Goal: Contribute content: Contribute content

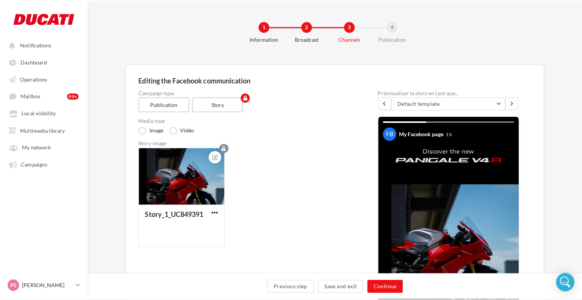
scroll to position [14, 0]
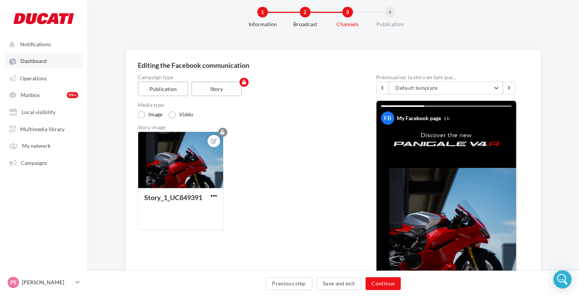
click at [27, 65] on link "Dashboard" at bounding box center [44, 61] width 78 height 14
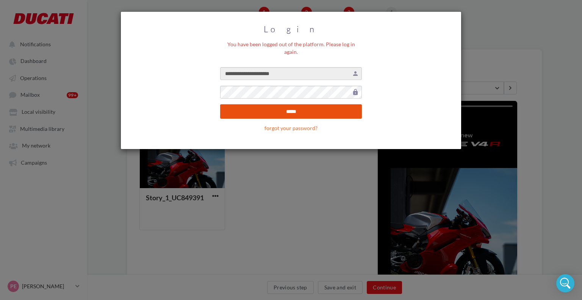
click at [285, 104] on input "*****" at bounding box center [291, 111] width 142 height 14
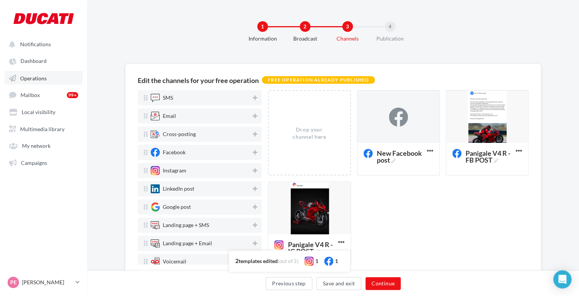
click at [26, 80] on span "Operations" at bounding box center [33, 78] width 27 height 6
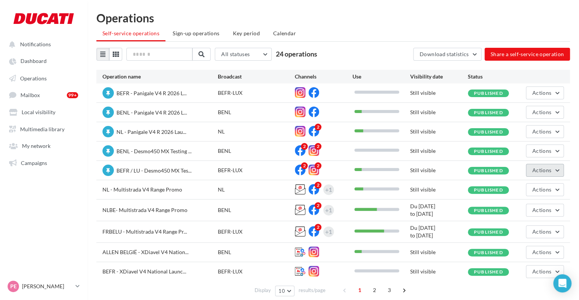
click at [544, 167] on span "Actions" at bounding box center [541, 170] width 19 height 6
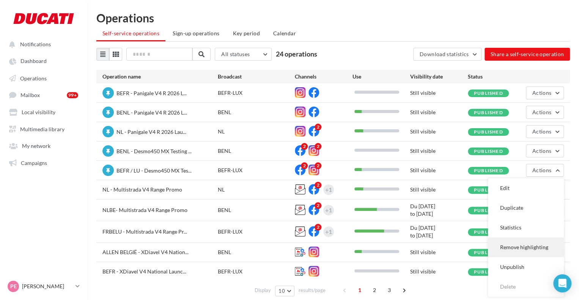
click at [526, 245] on button "Remove highlighting" at bounding box center [526, 247] width 76 height 20
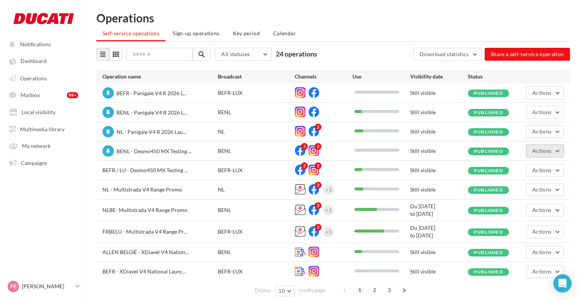
click at [535, 154] on button "Actions" at bounding box center [544, 150] width 38 height 13
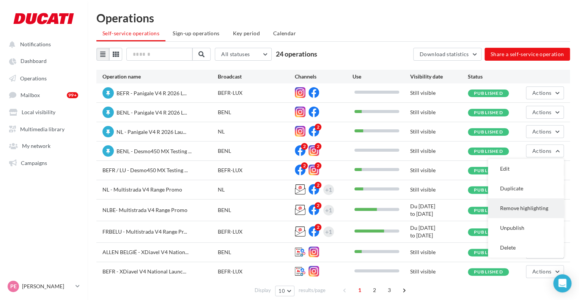
click at [514, 210] on button "Remove highlighting" at bounding box center [526, 208] width 76 height 20
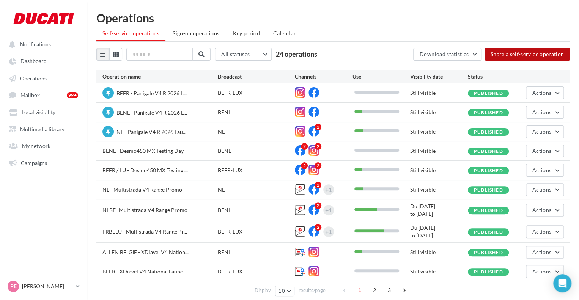
click at [525, 58] on button "Share a self-service operation" at bounding box center [527, 54] width 86 height 13
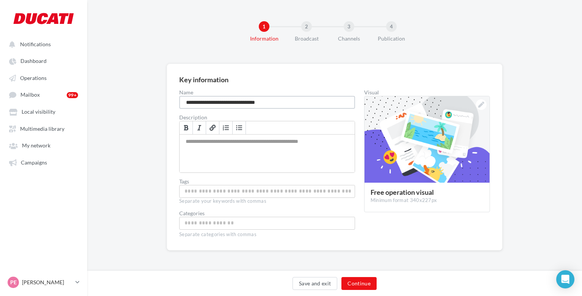
click at [289, 102] on input "**********" at bounding box center [267, 102] width 176 height 13
click at [188, 100] on input "**********" at bounding box center [267, 102] width 176 height 13
type input "**********"
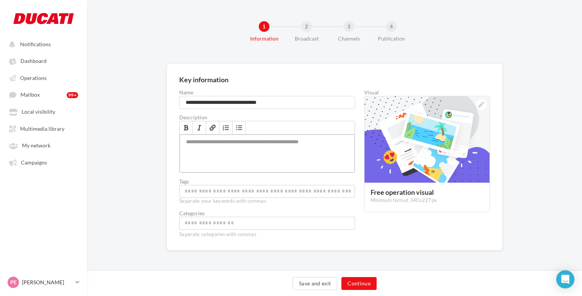
click at [223, 158] on div "Allows you to explain the campaign goals to your affiliates" at bounding box center [267, 154] width 175 height 38
click at [197, 194] on input "Allows your affiliates to find the free operation more easily" at bounding box center [267, 191] width 172 height 9
type input "*********"
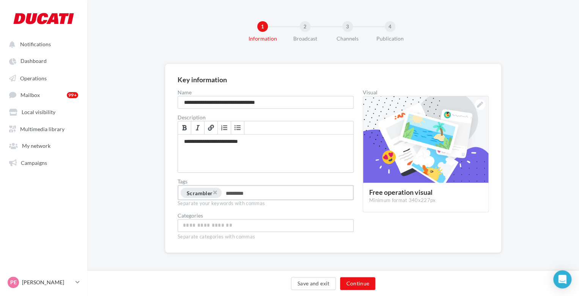
type input "**********"
type input "*******"
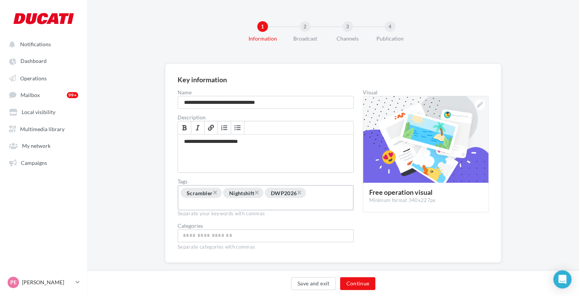
click at [184, 238] on input "Choose a category" at bounding box center [265, 235] width 172 height 9
type input "*"
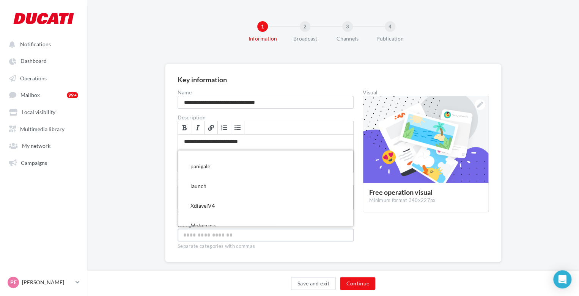
scroll to position [141, 0]
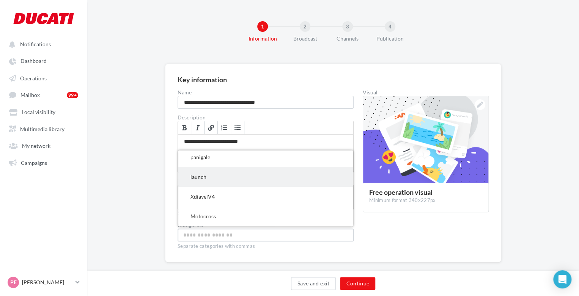
click at [201, 170] on span "launch" at bounding box center [265, 177] width 174 height 20
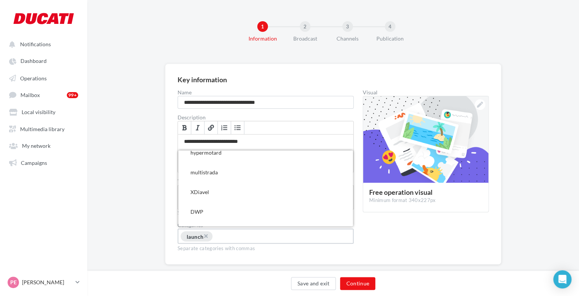
scroll to position [48, 0]
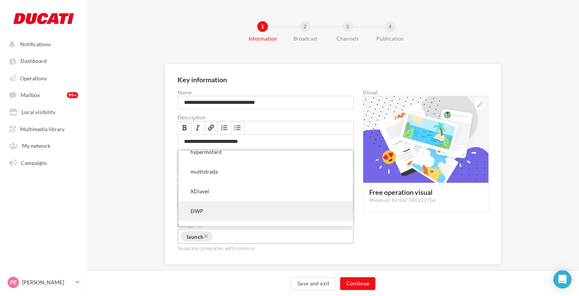
click at [201, 205] on span "DWP" at bounding box center [265, 211] width 174 height 20
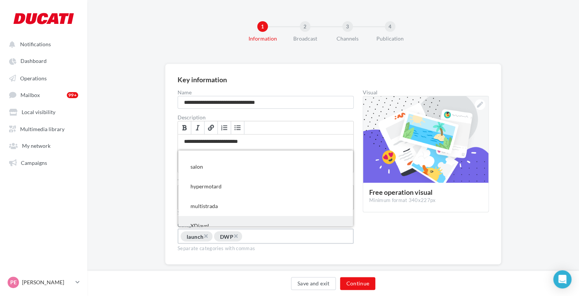
scroll to position [0, 0]
click at [256, 235] on input "Choose a category" at bounding box center [271, 236] width 56 height 9
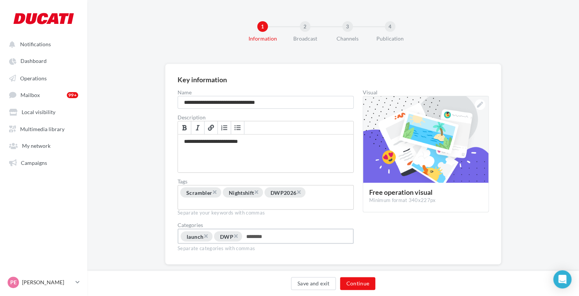
type input "*********"
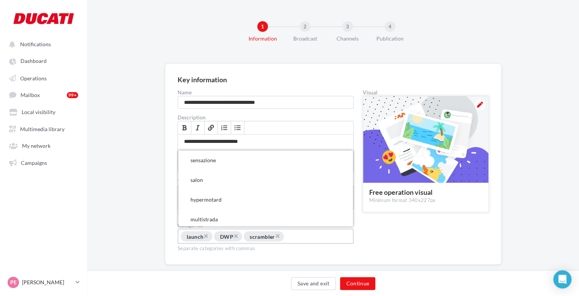
click at [385, 163] on div at bounding box center [425, 139] width 125 height 87
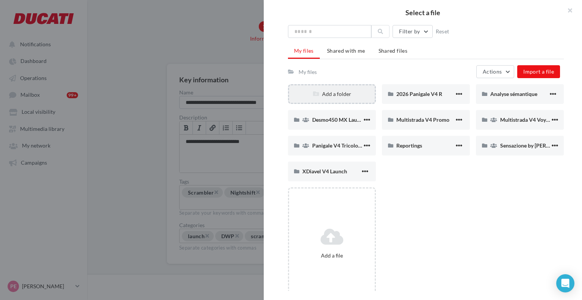
click at [350, 93] on div "Add a folder" at bounding box center [332, 94] width 86 height 8
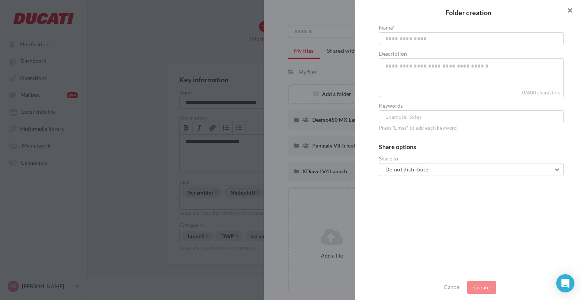
click at [569, 6] on button "button" at bounding box center [567, 11] width 30 height 23
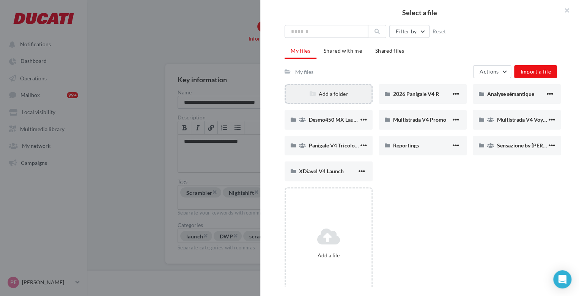
click at [320, 97] on div "Add a folder" at bounding box center [328, 94] width 86 height 8
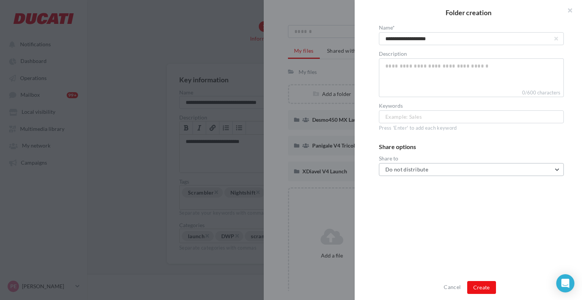
type input "**********"
click at [426, 166] on button "Do not distribute" at bounding box center [471, 169] width 185 height 13
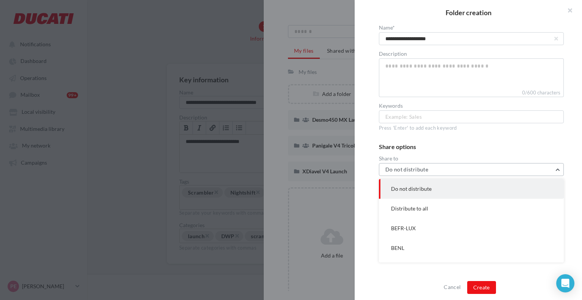
click at [426, 166] on button "Do not distribute" at bounding box center [471, 169] width 185 height 13
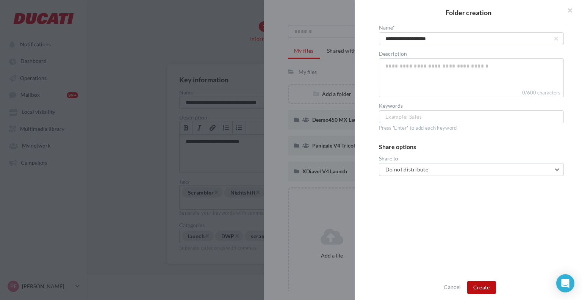
click at [486, 284] on button "Create" at bounding box center [481, 287] width 29 height 13
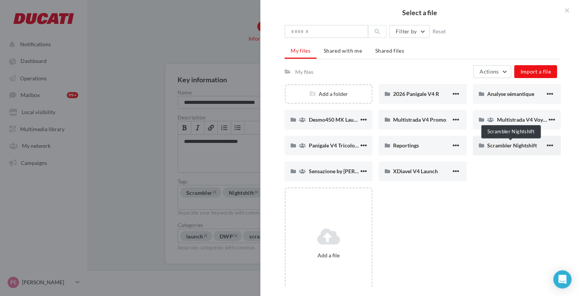
click at [494, 145] on span "Scrambler Nightshift" at bounding box center [512, 145] width 50 height 6
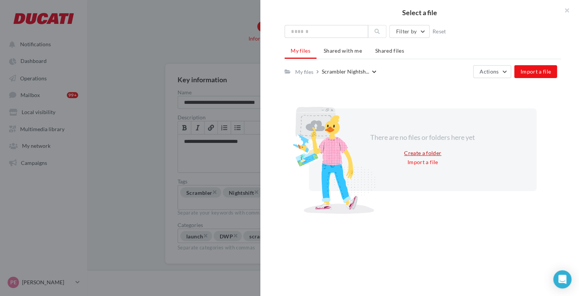
click at [421, 152] on button "Create a folder" at bounding box center [422, 153] width 43 height 9
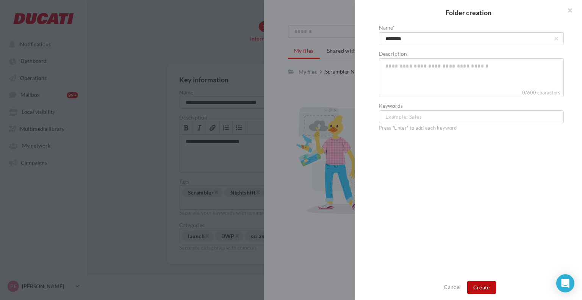
type input "********"
click at [482, 284] on button "Create" at bounding box center [481, 287] width 29 height 13
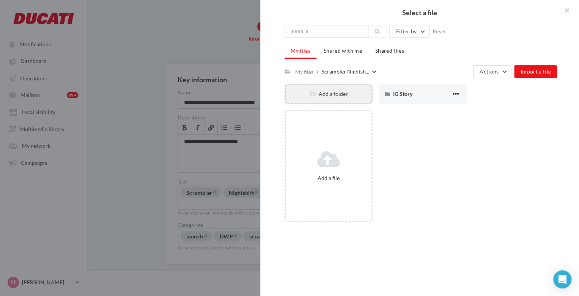
click at [330, 97] on div "Add a folder" at bounding box center [328, 94] width 88 height 20
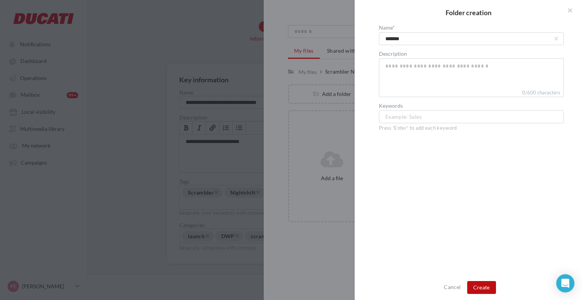
type input "*******"
click at [485, 287] on button "Create" at bounding box center [481, 287] width 29 height 13
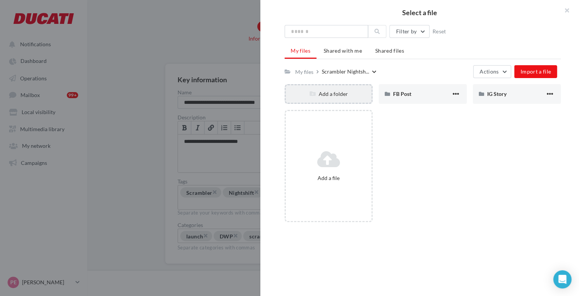
click at [355, 96] on div "Add a folder" at bounding box center [328, 94] width 86 height 8
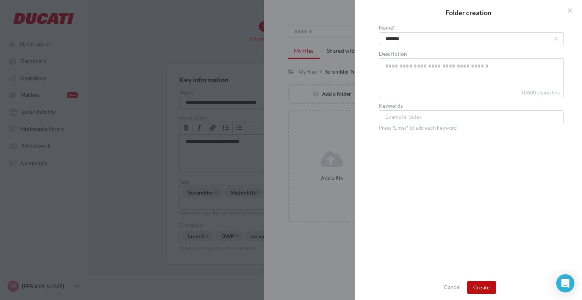
type input "*******"
click at [485, 287] on button "Create" at bounding box center [481, 287] width 29 height 13
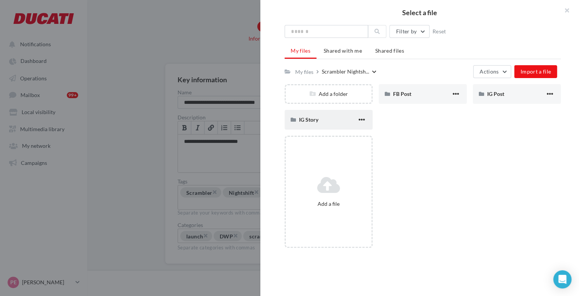
click at [342, 116] on div "IG Story" at bounding box center [328, 120] width 58 height 8
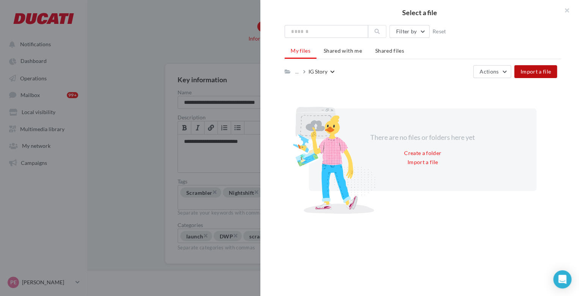
click at [544, 69] on span "Import a file" at bounding box center [535, 71] width 31 height 6
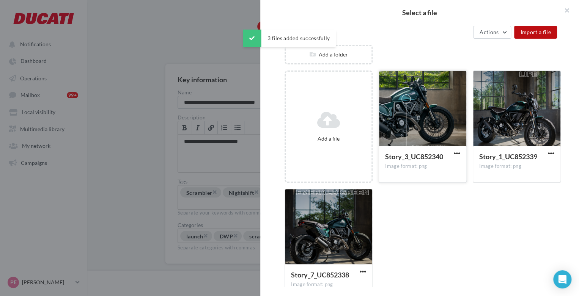
scroll to position [40, 0]
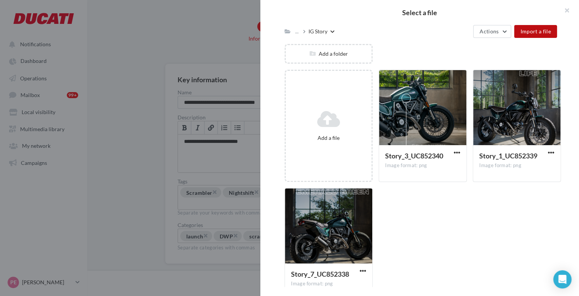
click at [325, 30] on div "IG Story" at bounding box center [317, 32] width 19 height 8
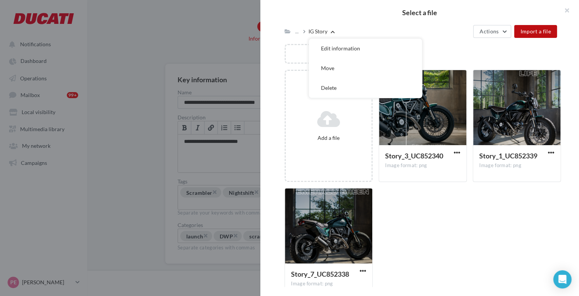
click at [372, 16] on div "Select a file" at bounding box center [419, 12] width 318 height 25
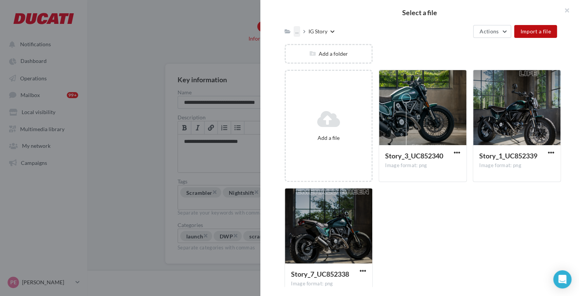
click at [296, 29] on div "..." at bounding box center [296, 31] width 6 height 11
click at [285, 33] on icon at bounding box center [287, 31] width 6 height 5
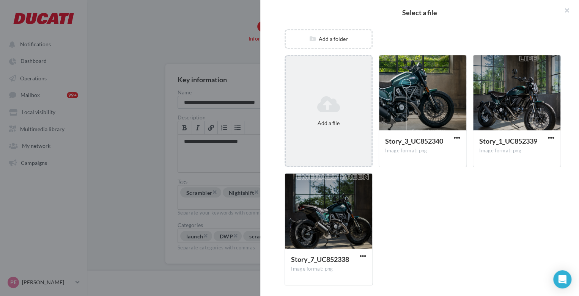
scroll to position [0, 0]
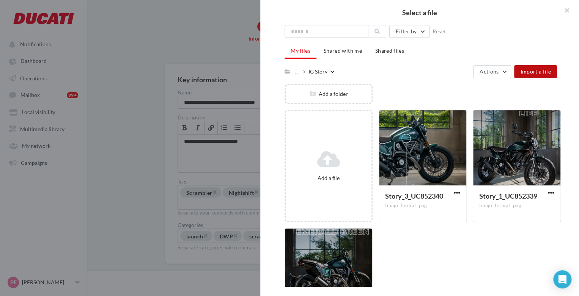
click at [312, 71] on div "IG Story" at bounding box center [317, 72] width 19 height 8
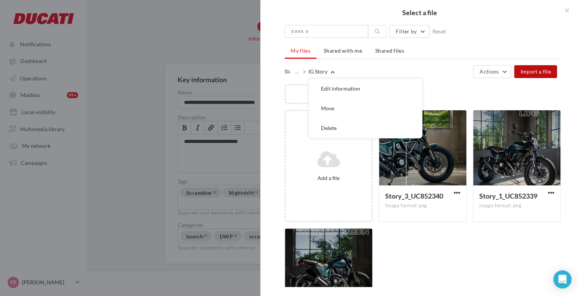
click at [303, 71] on div "..." at bounding box center [297, 71] width 9 height 11
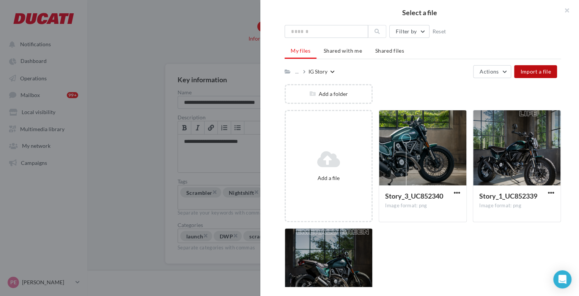
click at [292, 71] on div "... IG Story" at bounding box center [309, 71] width 50 height 11
click at [290, 71] on div "... IG Story" at bounding box center [309, 71] width 50 height 11
click at [289, 72] on icon at bounding box center [287, 71] width 6 height 5
click at [305, 74] on icon at bounding box center [304, 71] width 2 height 5
click at [305, 72] on icon at bounding box center [304, 71] width 2 height 5
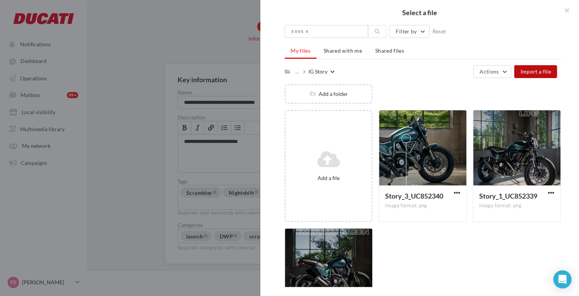
click at [303, 71] on div "..." at bounding box center [297, 71] width 9 height 11
click at [301, 71] on div "..." at bounding box center [297, 71] width 9 height 11
click at [296, 72] on div "..." at bounding box center [296, 71] width 6 height 11
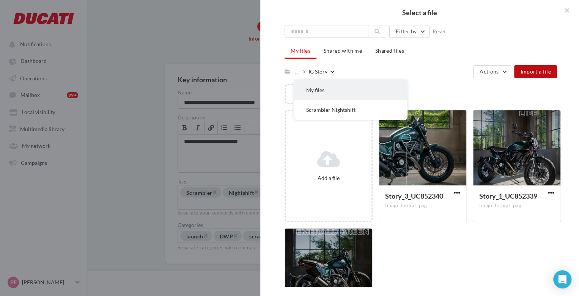
click at [306, 95] on button "My files" at bounding box center [350, 90] width 113 height 20
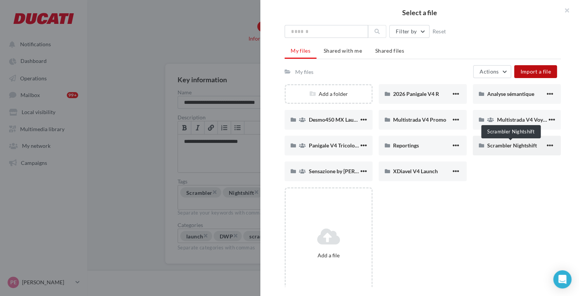
click at [508, 148] on span "Scrambler Nightshift" at bounding box center [512, 145] width 50 height 6
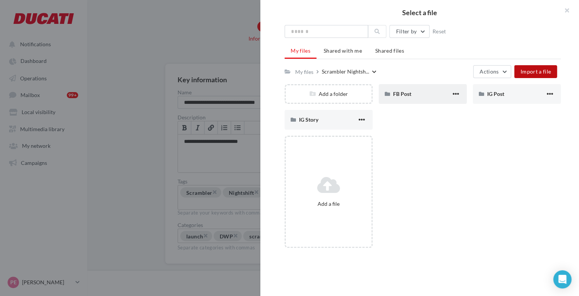
click at [411, 94] on div "FB Post" at bounding box center [422, 94] width 58 height 8
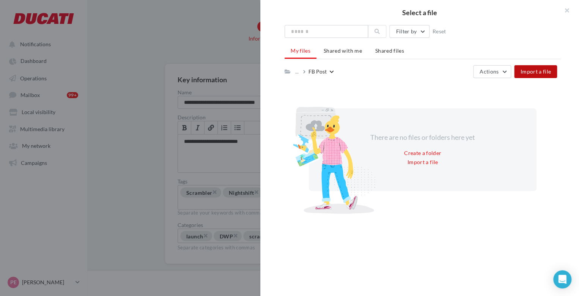
click at [303, 72] on div "..." at bounding box center [297, 71] width 9 height 11
click at [419, 161] on button "Import a file" at bounding box center [422, 162] width 37 height 9
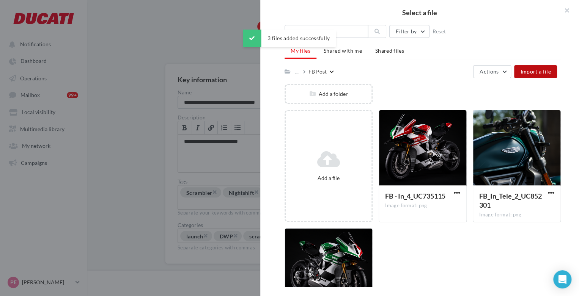
click at [302, 74] on div "..." at bounding box center [297, 71] width 9 height 11
click at [304, 71] on icon at bounding box center [304, 71] width 2 height 5
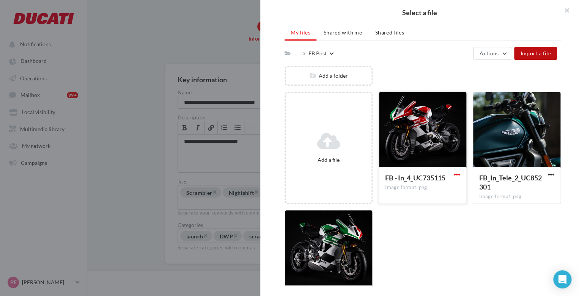
click at [454, 176] on span "button" at bounding box center [456, 174] width 6 height 6
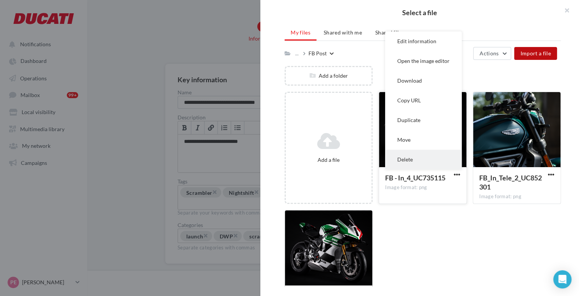
click at [436, 163] on button "Delete" at bounding box center [423, 160] width 77 height 20
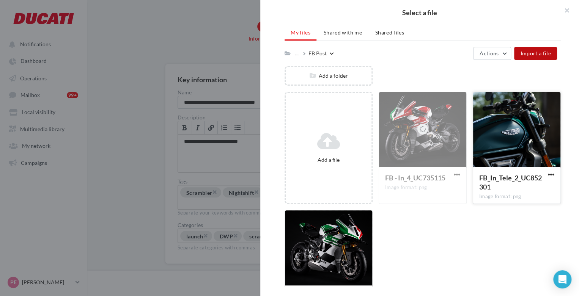
scroll to position [0, 0]
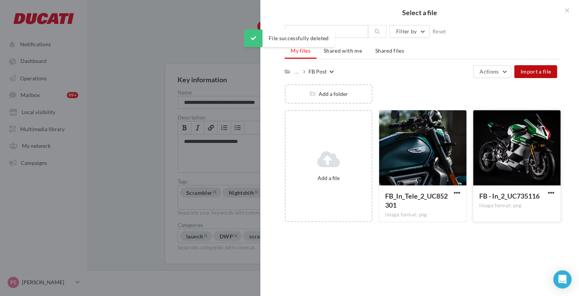
click at [546, 193] on button "button" at bounding box center [550, 194] width 9 height 8
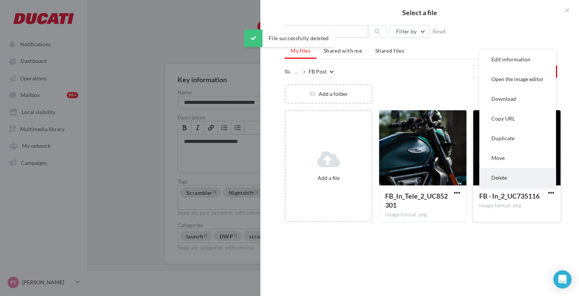
click at [502, 184] on button "Delete" at bounding box center [517, 178] width 77 height 20
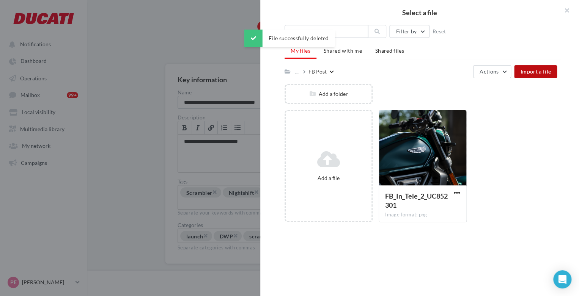
click at [303, 68] on div "..." at bounding box center [297, 71] width 9 height 11
click at [305, 72] on icon at bounding box center [304, 71] width 2 height 5
click at [293, 71] on div "..." at bounding box center [296, 71] width 6 height 11
click at [287, 71] on icon at bounding box center [287, 71] width 6 height 5
click at [290, 71] on icon at bounding box center [287, 71] width 6 height 5
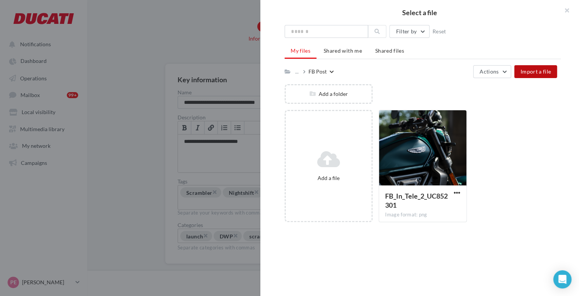
click at [292, 71] on div "... FB Post" at bounding box center [308, 71] width 49 height 11
click at [297, 72] on div "..." at bounding box center [296, 71] width 6 height 11
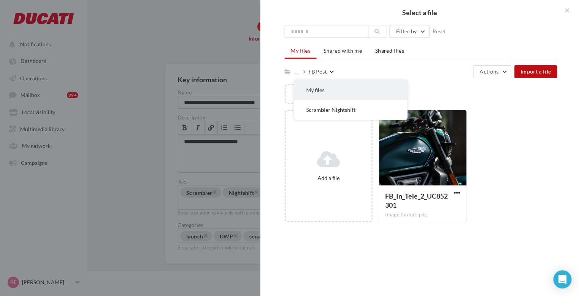
click at [308, 88] on button "My files" at bounding box center [350, 90] width 113 height 20
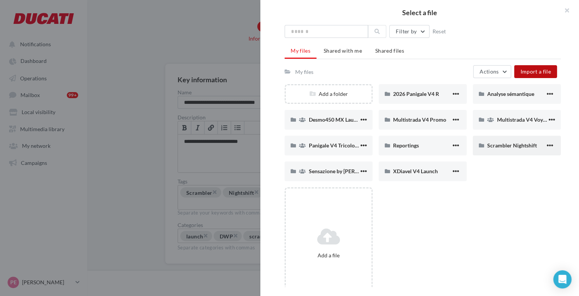
click at [510, 152] on div "Scrambler Nightshift" at bounding box center [516, 146] width 88 height 20
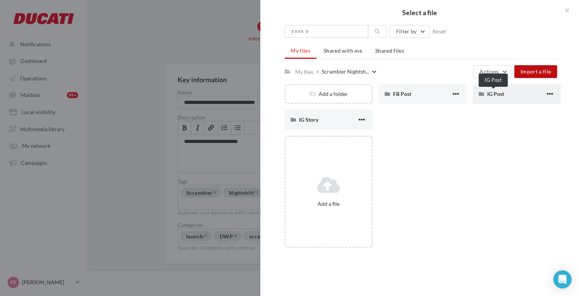
click at [487, 94] on span "IG Post" at bounding box center [495, 94] width 17 height 6
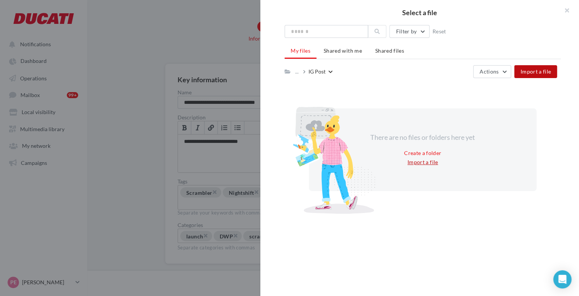
click at [429, 164] on button "Import a file" at bounding box center [422, 162] width 37 height 9
click at [413, 163] on button "Import a file" at bounding box center [422, 162] width 37 height 9
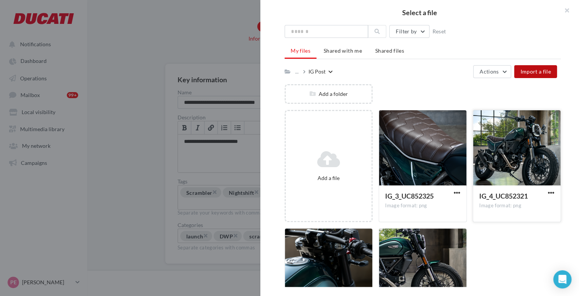
click at [513, 156] on div at bounding box center [516, 148] width 87 height 76
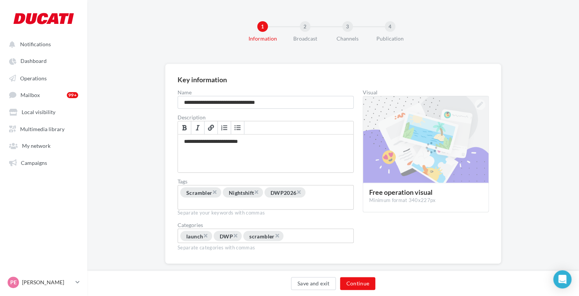
scroll to position [22, 0]
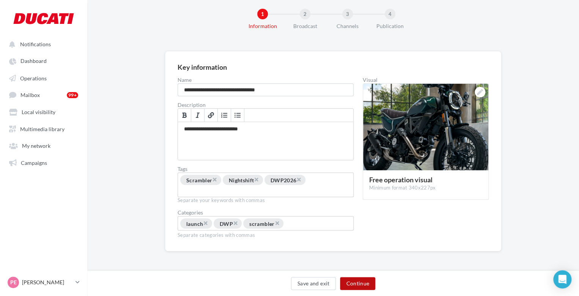
click at [357, 279] on button "Continue" at bounding box center [357, 283] width 35 height 13
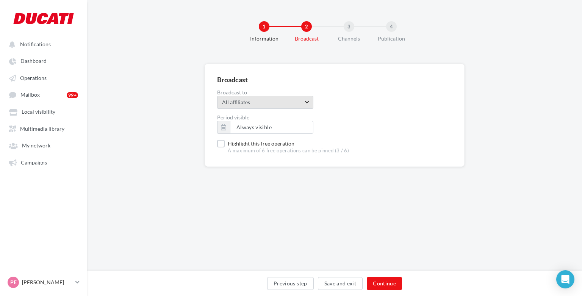
click at [248, 100] on span "All affiliates" at bounding box center [262, 103] width 81 height 8
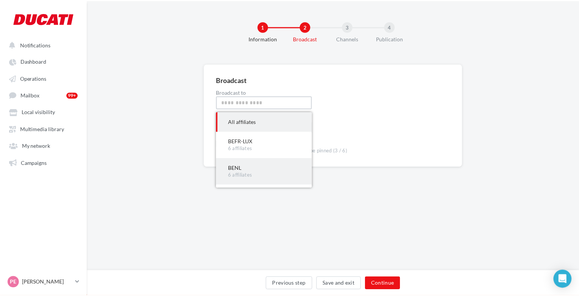
scroll to position [23, 0]
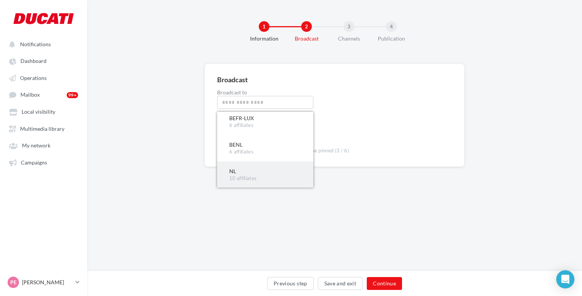
click at [242, 170] on div "NL" at bounding box center [265, 172] width 72 height 8
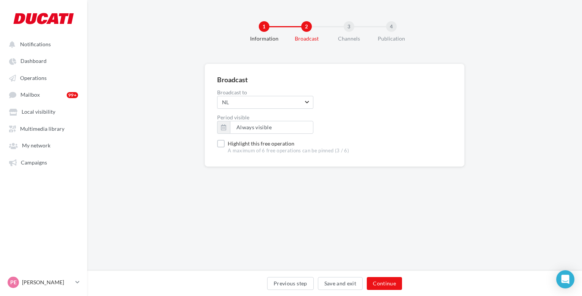
click at [227, 139] on form "Broadcast Broadcast to NL NL No choice available Please specify share Period vi…" at bounding box center [334, 115] width 235 height 78
click at [226, 145] on label "Highlight this free operation A maximum of 6 free operations can be pinned (3 /…" at bounding box center [283, 147] width 132 height 14
click at [386, 282] on button "Continue" at bounding box center [384, 283] width 35 height 13
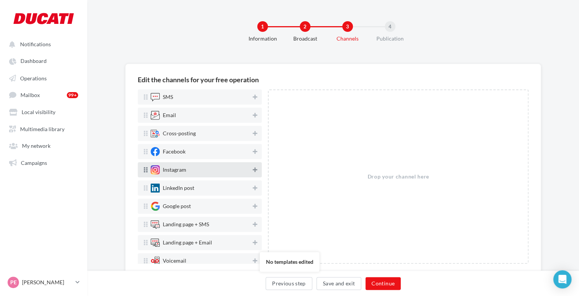
click at [253, 171] on icon at bounding box center [255, 169] width 5 height 5
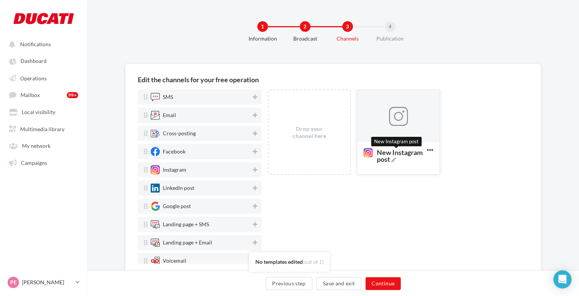
click at [395, 163] on icon at bounding box center [393, 160] width 5 height 5
click at [395, 166] on textarea "New Instagram post New Instagram post" at bounding box center [390, 156] width 62 height 22
drag, startPoint x: 391, startPoint y: 163, endPoint x: 353, endPoint y: 145, distance: 41.9
click at [353, 145] on div "Drop your channel here New Instagram post Delete" at bounding box center [401, 134] width 267 height 91
type textarea "*******"
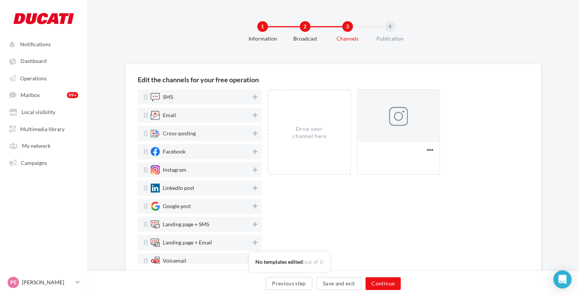
click at [450, 146] on div "Drop your channel here New Instagram post Delete" at bounding box center [401, 134] width 267 height 91
click at [253, 151] on icon at bounding box center [255, 151] width 5 height 5
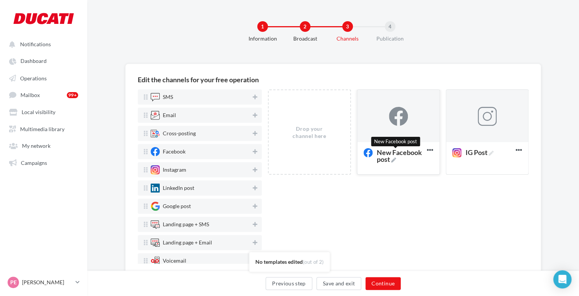
click at [395, 159] on icon at bounding box center [393, 160] width 5 height 5
click at [395, 159] on textarea "New Facebook post New Facebook post" at bounding box center [390, 156] width 62 height 22
drag, startPoint x: 395, startPoint y: 159, endPoint x: 343, endPoint y: 138, distance: 56.6
click at [343, 138] on div "Drop your channel here New Facebook post Delete IG Post Delete" at bounding box center [401, 134] width 267 height 91
type textarea "*******"
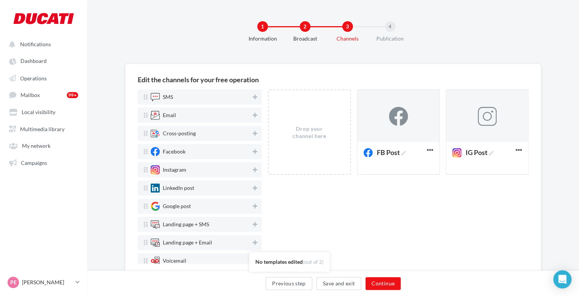
click at [373, 261] on div "Drop your channel here FB Post Delete IG Post Delete" at bounding box center [398, 176] width 260 height 174
click at [254, 173] on button at bounding box center [255, 169] width 8 height 9
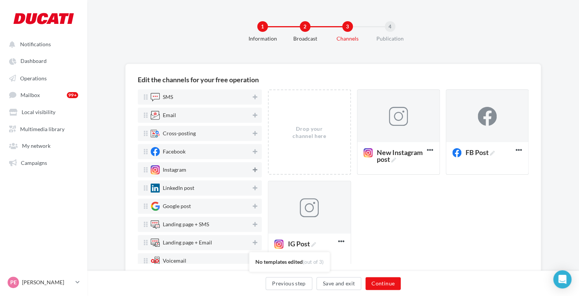
scroll to position [14, 0]
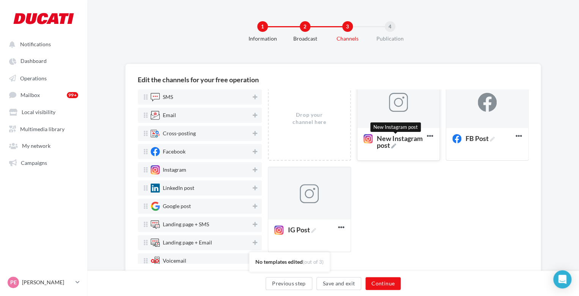
click at [391, 149] on icon at bounding box center [393, 146] width 5 height 5
click at [391, 152] on textarea "New Instagram post New Instagram post" at bounding box center [389, 142] width 60 height 22
drag, startPoint x: 381, startPoint y: 150, endPoint x: 349, endPoint y: 131, distance: 37.7
click at [349, 131] on div "Drop your channel here New Instagram post Delete FB Post Delete IG Post Delete" at bounding box center [401, 166] width 267 height 183
type textarea "**********"
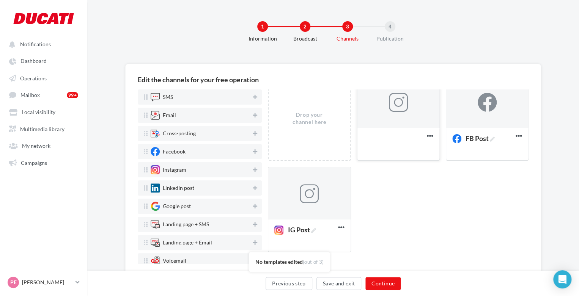
click at [394, 157] on div "IG Story #!" at bounding box center [398, 143] width 82 height 31
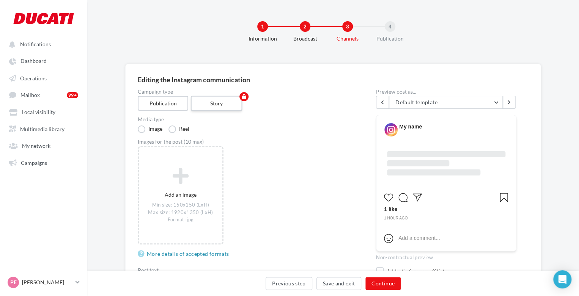
click at [214, 104] on label "Story" at bounding box center [217, 103] width 52 height 15
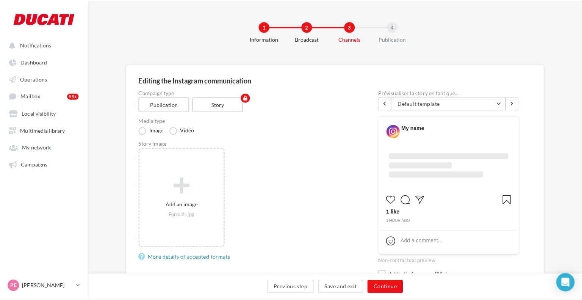
scroll to position [17, 0]
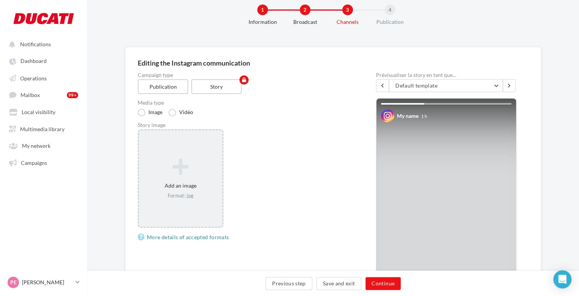
click at [176, 163] on icon at bounding box center [180, 167] width 77 height 18
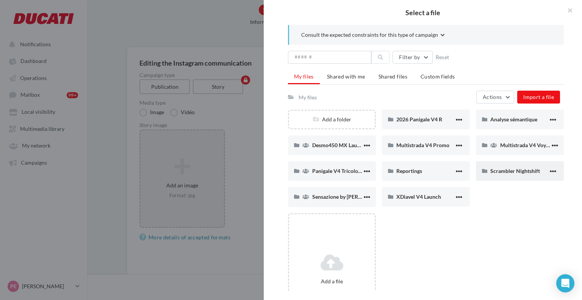
click at [505, 169] on span "Scrambler Nightshift" at bounding box center [516, 171] width 50 height 6
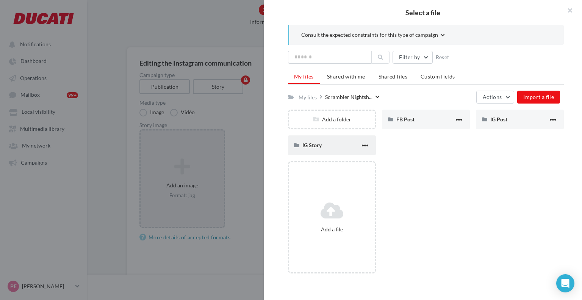
click at [329, 144] on div "IG Story" at bounding box center [332, 144] width 58 height 7
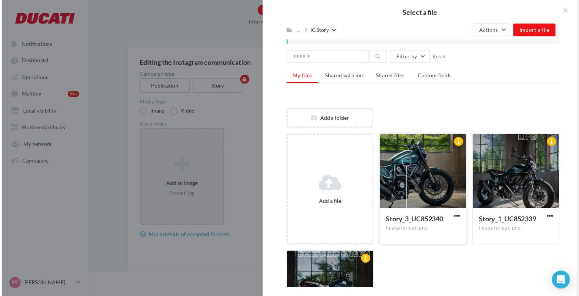
scroll to position [80, 0]
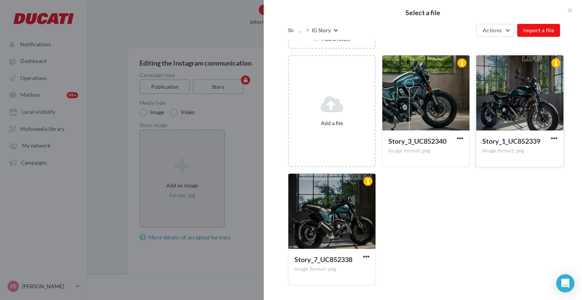
click at [526, 105] on div at bounding box center [520, 93] width 87 height 76
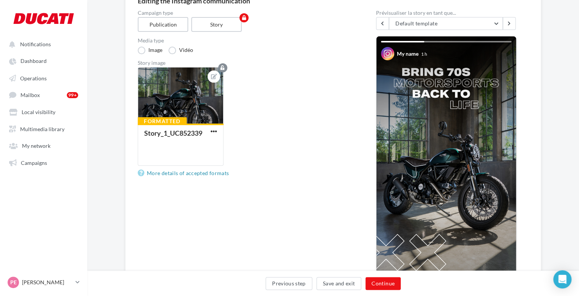
scroll to position [80, 0]
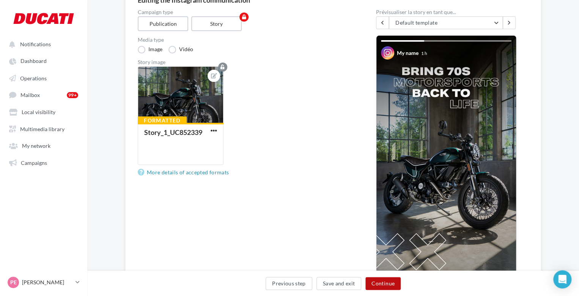
click at [379, 282] on button "Continue" at bounding box center [382, 283] width 35 height 13
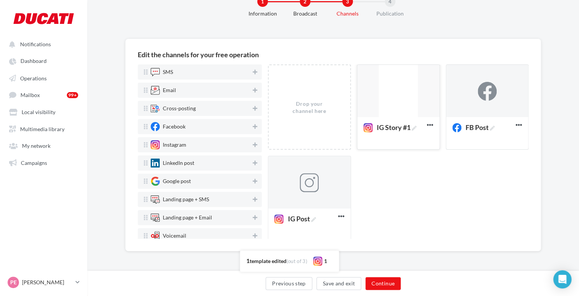
scroll to position [14, 0]
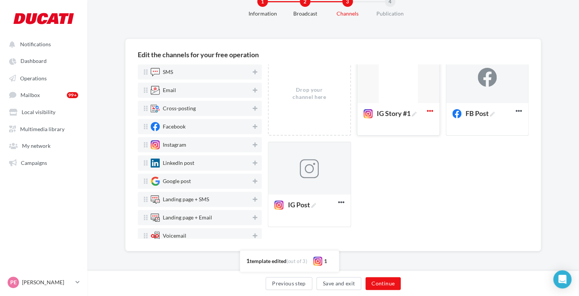
click at [427, 109] on icon at bounding box center [429, 111] width 19 height 19
click at [406, 181] on div "Drop your channel here IG Story #1 Edit Preview Duplicate Delete FB Post Delete…" at bounding box center [401, 141] width 267 height 183
click at [329, 176] on div at bounding box center [309, 168] width 82 height 53
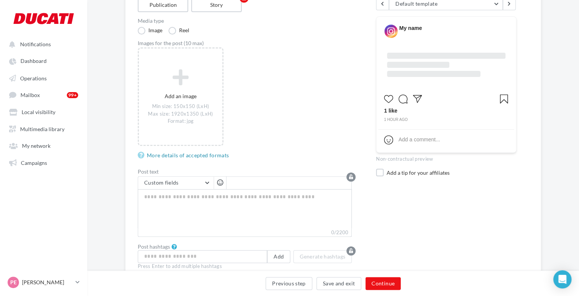
scroll to position [99, 0]
click at [207, 201] on textarea "0/2200" at bounding box center [245, 207] width 214 height 39
paste textarea "**********"
type textarea "**********"
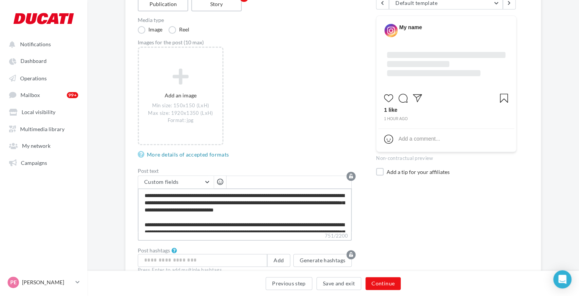
scroll to position [55, 0]
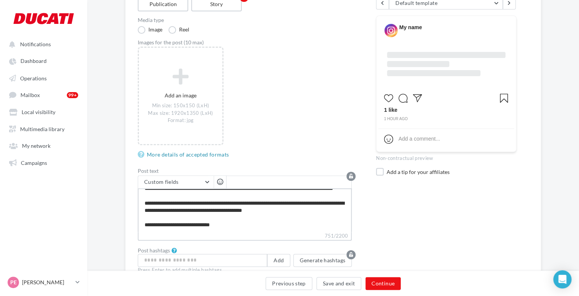
click at [311, 212] on textarea "**********" at bounding box center [245, 210] width 214 height 44
type textarea "**********"
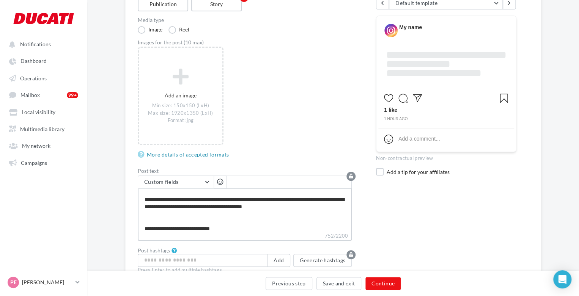
type textarea "**********"
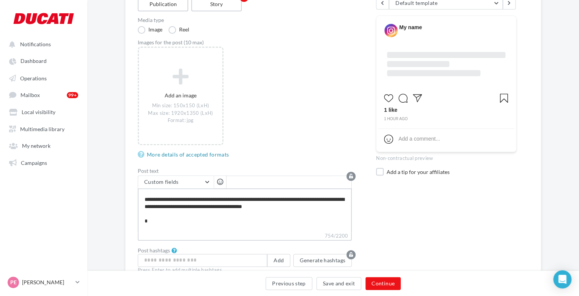
type textarea "**********"
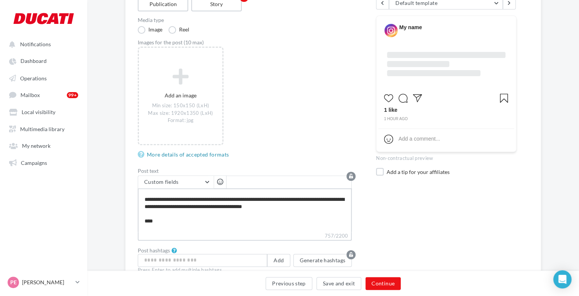
type textarea "**********"
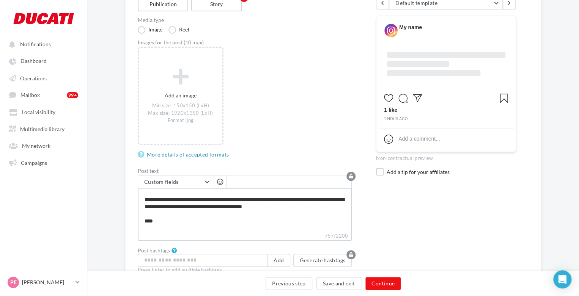
type textarea "**********"
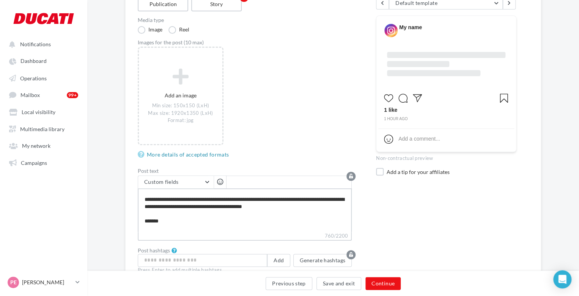
type textarea "**********"
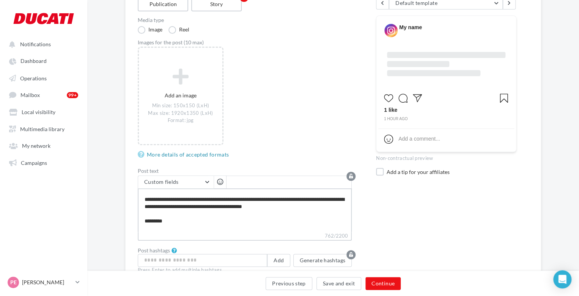
type textarea "**********"
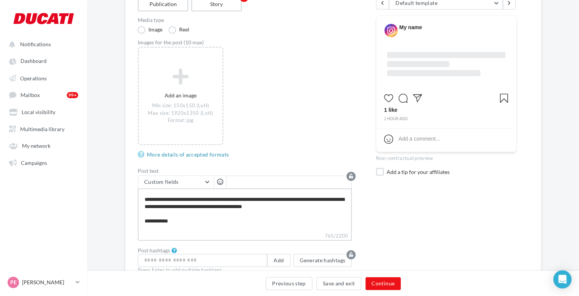
type textarea "**********"
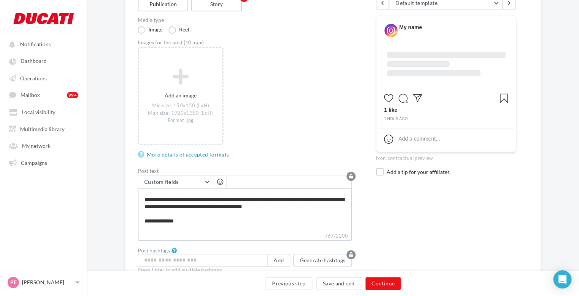
type textarea "**********"
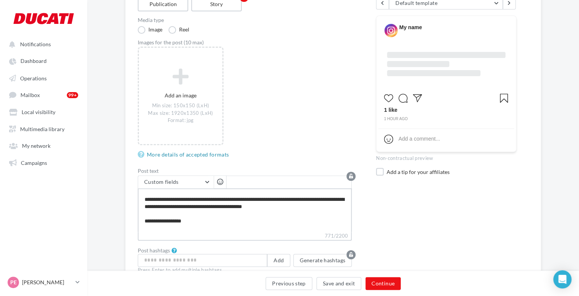
type textarea "**********"
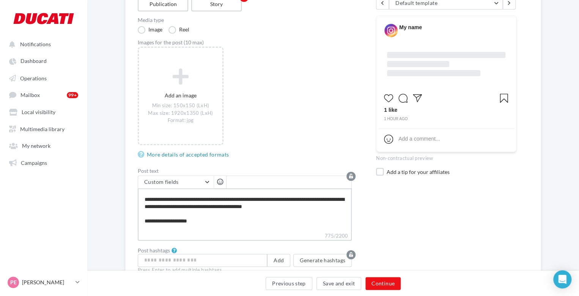
type textarea "**********"
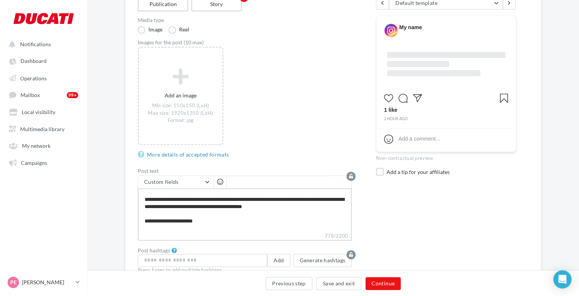
type textarea "**********"
click at [159, 184] on span "Custom fields" at bounding box center [161, 182] width 35 height 6
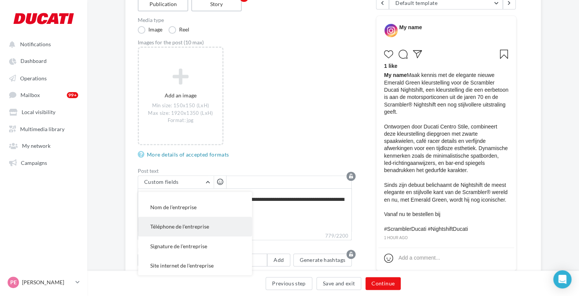
scroll to position [0, 0]
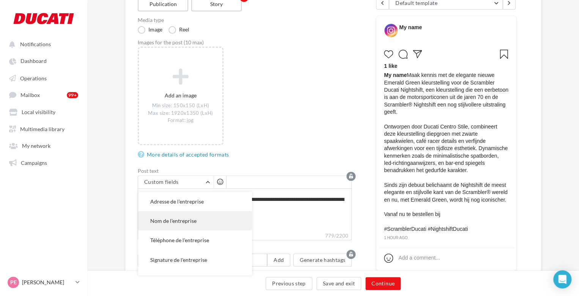
click at [174, 221] on span "Nom de l'entreprise" at bounding box center [173, 221] width 46 height 6
type textarea "**********"
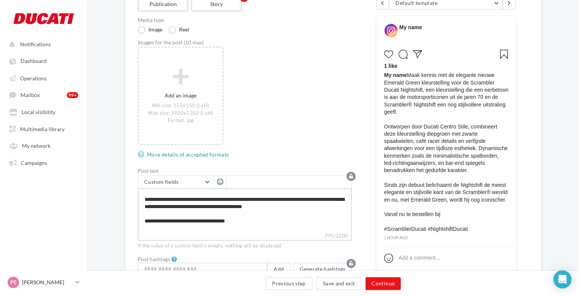
type textarea "**********"
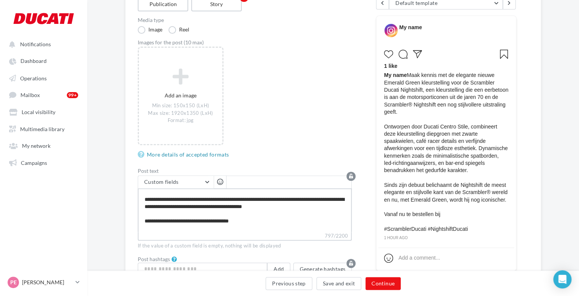
type textarea "**********"
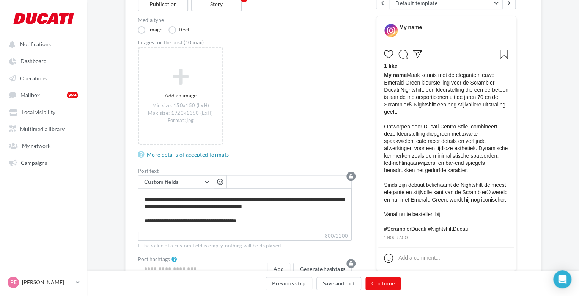
type textarea "**********"
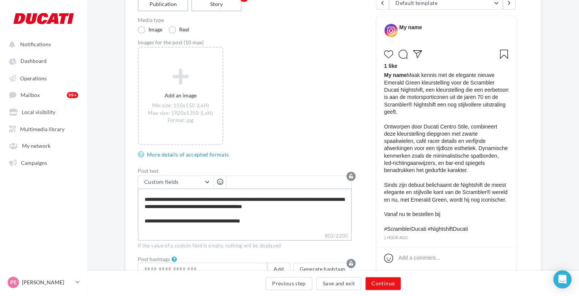
type textarea "**********"
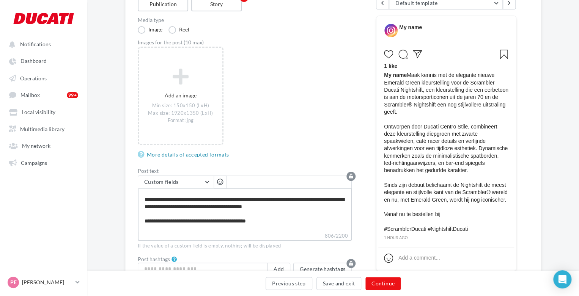
type textarea "**********"
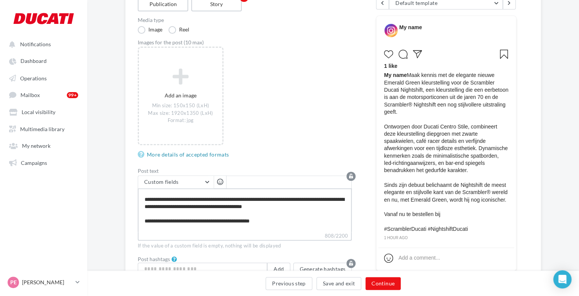
type textarea "**********"
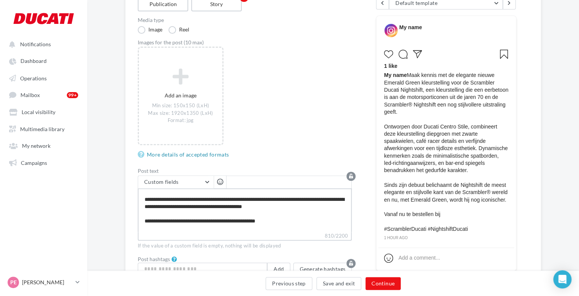
type textarea "**********"
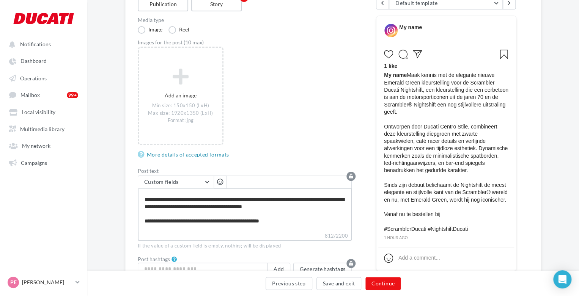
type textarea "**********"
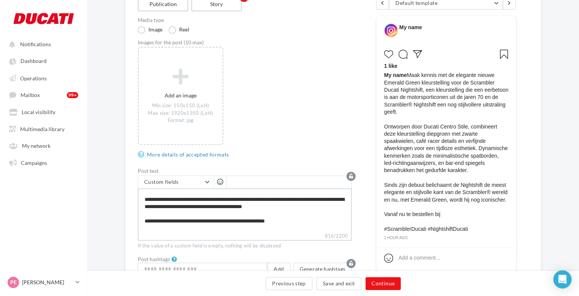
type textarea "**********"
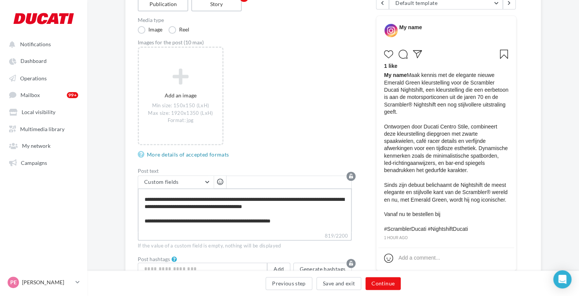
type textarea "**********"
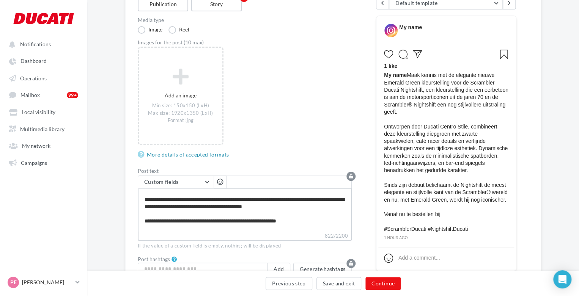
type textarea "**********"
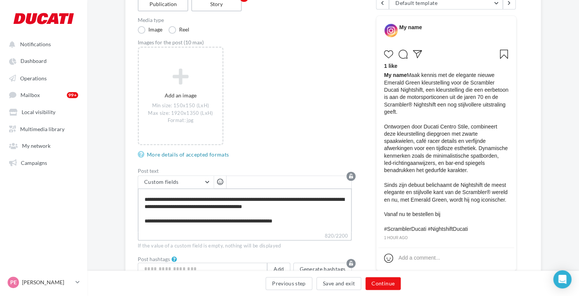
type textarea "**********"
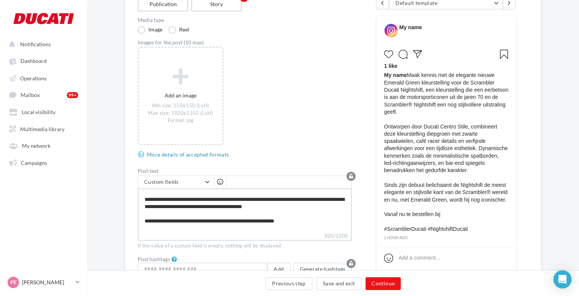
type textarea "**********"
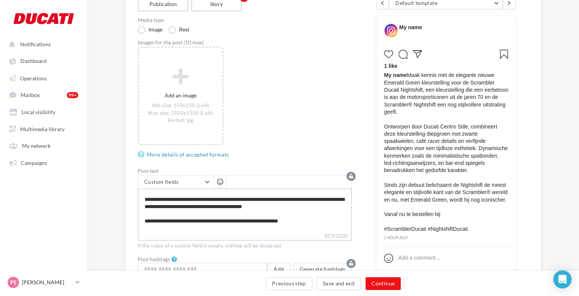
type textarea "**********"
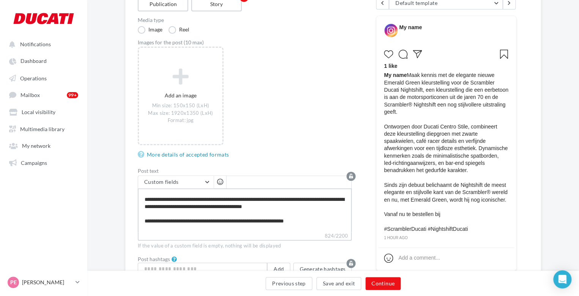
type textarea "**********"
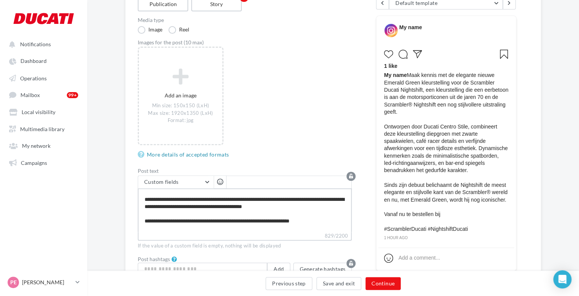
type textarea "**********"
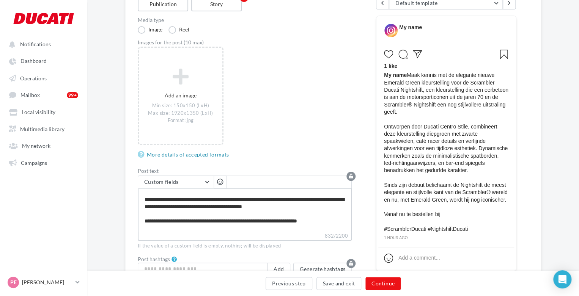
type textarea "**********"
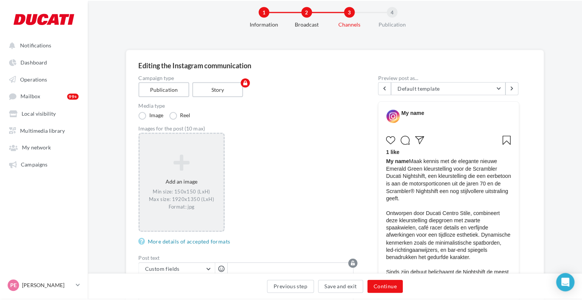
scroll to position [14, 0]
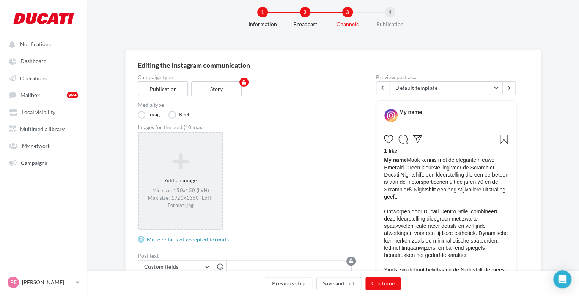
type textarea "**********"
click at [193, 173] on div "Add an image Min size: 150x150 (LxH) Max size: 1920x1350 (LxH) Format: jpg" at bounding box center [180, 180] width 83 height 63
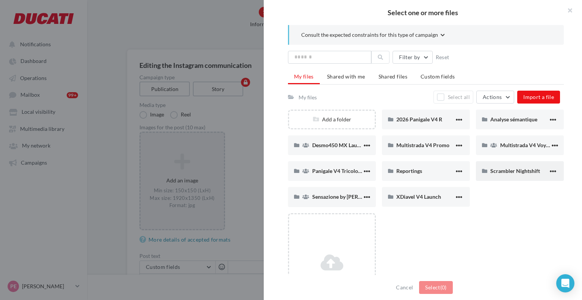
click at [500, 165] on div "Scrambler Nightshift" at bounding box center [520, 171] width 88 height 20
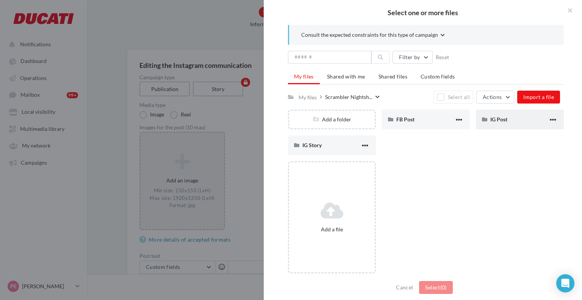
click at [487, 116] on div "IG Post" at bounding box center [520, 120] width 88 height 20
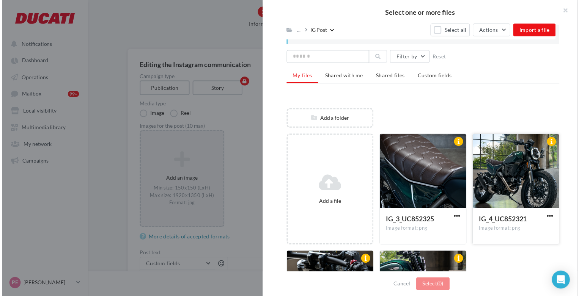
scroll to position [86, 0]
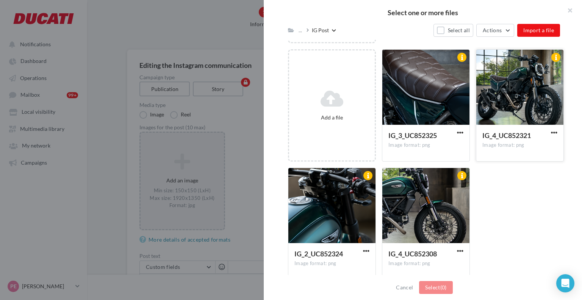
click at [522, 100] on div at bounding box center [520, 88] width 87 height 76
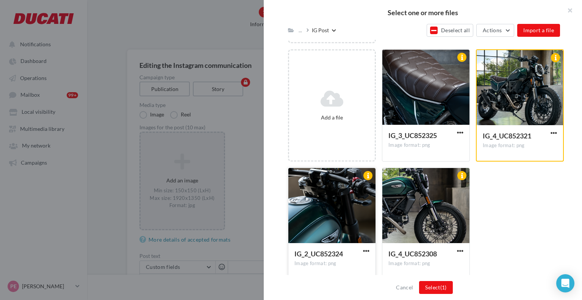
click at [357, 199] on div at bounding box center [332, 206] width 87 height 76
click at [400, 114] on div at bounding box center [426, 88] width 87 height 76
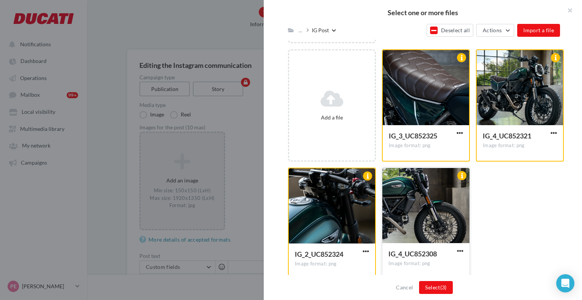
click at [402, 188] on div at bounding box center [426, 206] width 87 height 76
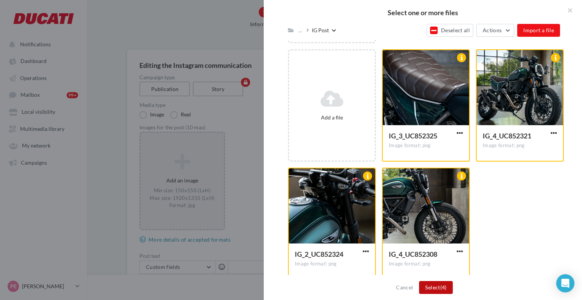
click at [427, 283] on button "Select (4)" at bounding box center [435, 287] width 33 height 13
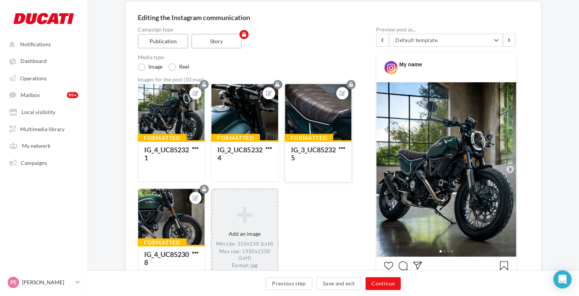
scroll to position [62, 0]
click at [510, 171] on icon at bounding box center [509, 169] width 7 height 7
click at [508, 168] on icon at bounding box center [509, 169] width 7 height 7
click at [251, 126] on div at bounding box center [244, 112] width 66 height 57
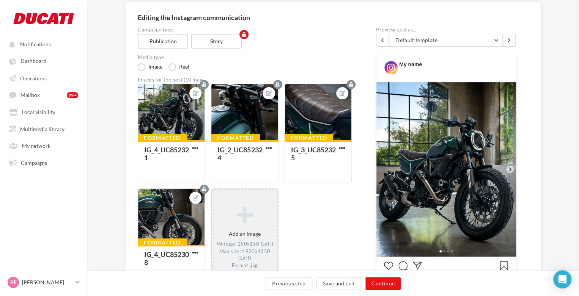
click at [211, 182] on div "Select a file Consult the expected constraints for this type of campaign Filter…" at bounding box center [244, 182] width 67 height 0
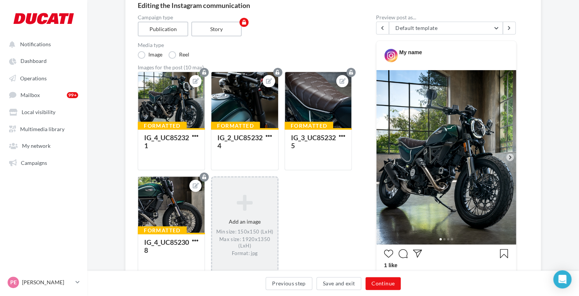
scroll to position [74, 0]
click at [165, 208] on div at bounding box center [171, 205] width 66 height 57
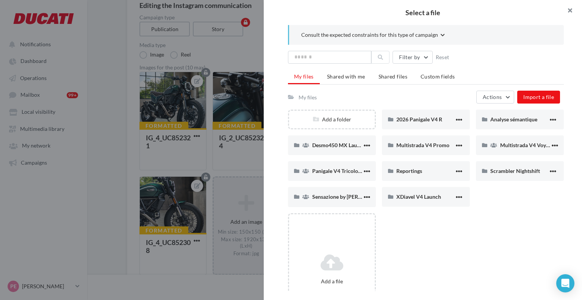
click at [571, 5] on button "button" at bounding box center [567, 11] width 30 height 23
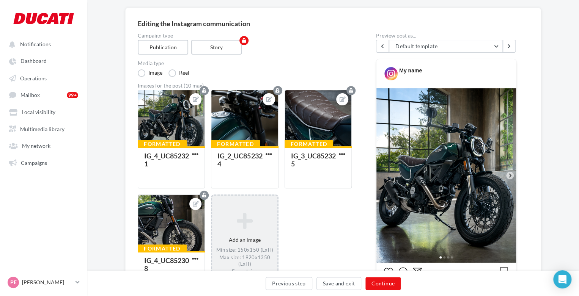
scroll to position [48, 0]
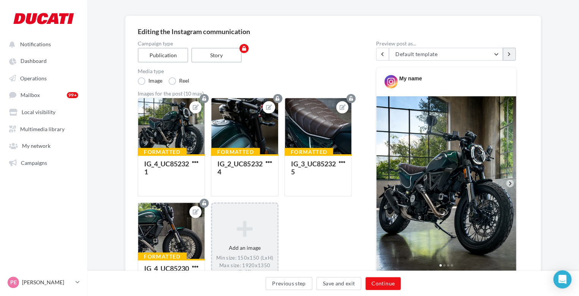
click at [505, 54] on button at bounding box center [508, 54] width 13 height 13
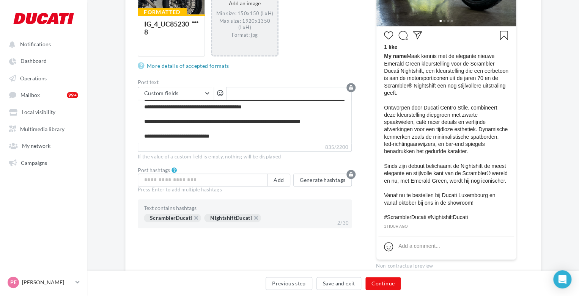
scroll to position [293, 0]
click at [377, 287] on button "Continue" at bounding box center [382, 283] width 35 height 13
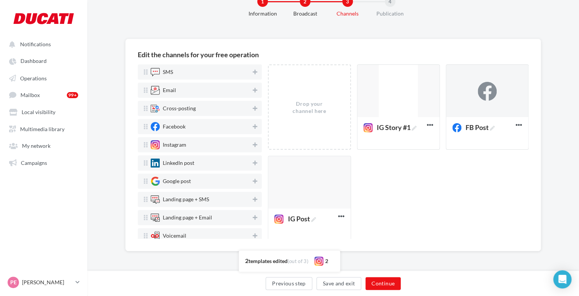
scroll to position [25, 0]
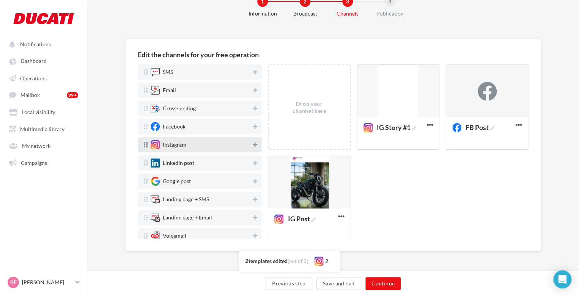
click at [253, 144] on icon at bounding box center [255, 144] width 5 height 5
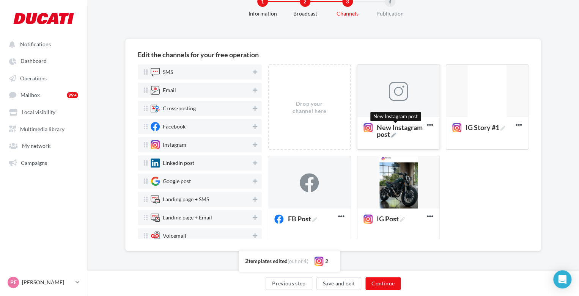
click at [393, 138] on icon at bounding box center [393, 135] width 5 height 5
click at [393, 141] on textarea "New Instagram post New Instagram post" at bounding box center [389, 131] width 60 height 22
drag, startPoint x: 393, startPoint y: 141, endPoint x: 348, endPoint y: 119, distance: 49.5
click at [348, 119] on div "Drop your channel here New Instagram post Delete IG Story #1 Edit Preview Dupli…" at bounding box center [401, 155] width 267 height 183
type textarea "**********"
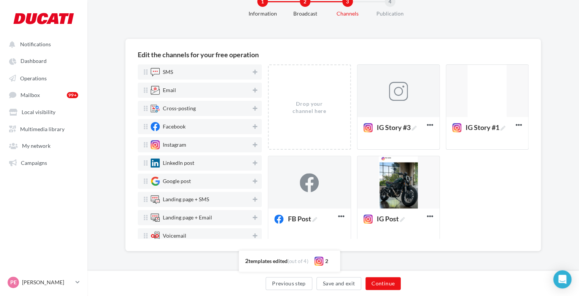
click at [474, 184] on div "Drop your channel here IG Story #3 Delete IG Story #1 Edit Preview Duplicate De…" at bounding box center [401, 155] width 267 height 183
click at [412, 81] on div at bounding box center [398, 91] width 82 height 53
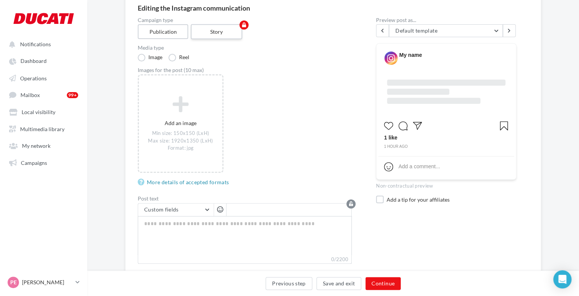
click at [217, 31] on label "Story" at bounding box center [217, 31] width 52 height 15
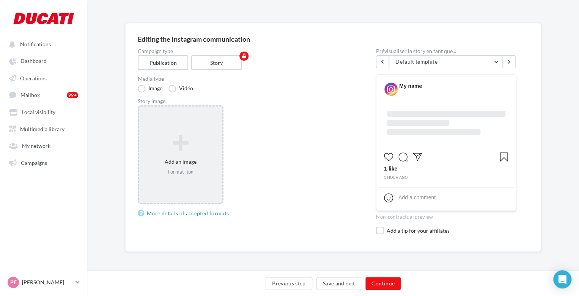
click at [184, 143] on icon at bounding box center [180, 143] width 77 height 18
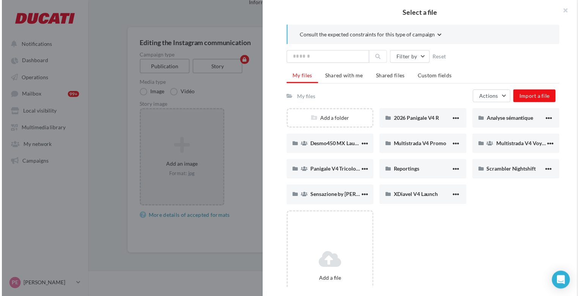
scroll to position [72, 0]
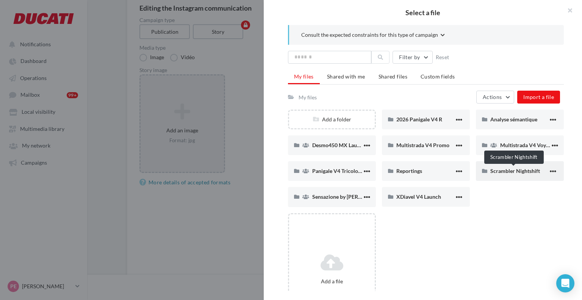
click at [498, 168] on span "Scrambler Nightshift" at bounding box center [516, 171] width 50 height 6
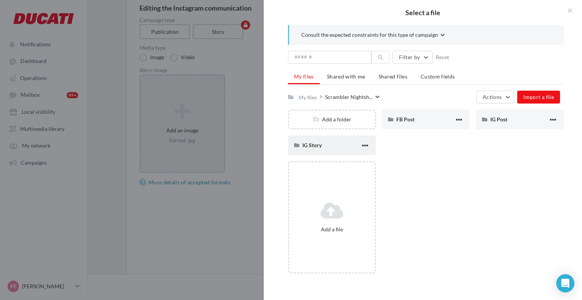
click at [346, 142] on div "IG Story" at bounding box center [332, 144] width 58 height 7
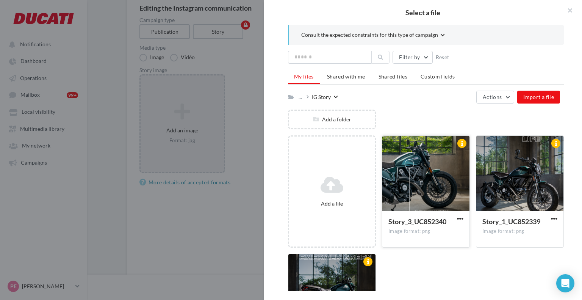
click at [430, 185] on div at bounding box center [426, 174] width 87 height 76
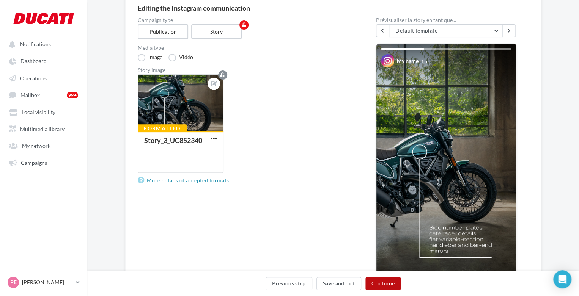
click at [380, 282] on button "Continue" at bounding box center [382, 283] width 35 height 13
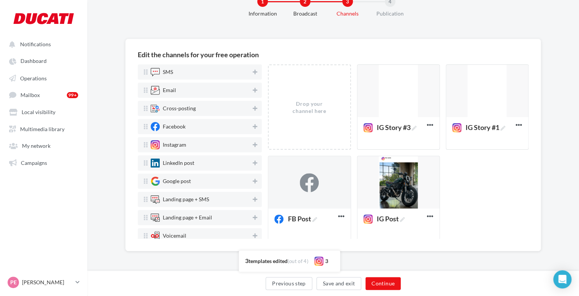
scroll to position [25, 0]
drag, startPoint x: 391, startPoint y: 102, endPoint x: 468, endPoint y: 156, distance: 93.9
click at [468, 156] on div "Drop your channel here IG Story #3 Edit Preview Duplicate Delete IG Story #1 Ed…" at bounding box center [401, 155] width 267 height 183
click at [460, 189] on div "Drop your channel here IG Story #3 Edit Preview Duplicate Delete IG Story #1 Ed…" at bounding box center [401, 155] width 267 height 183
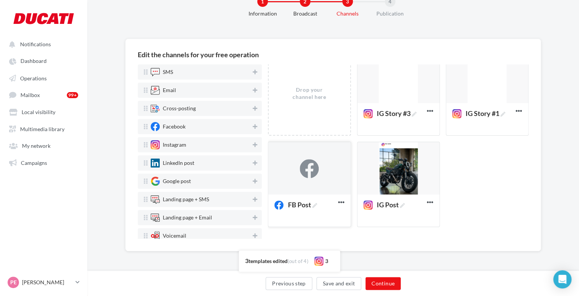
click at [329, 165] on div at bounding box center [309, 168] width 82 height 53
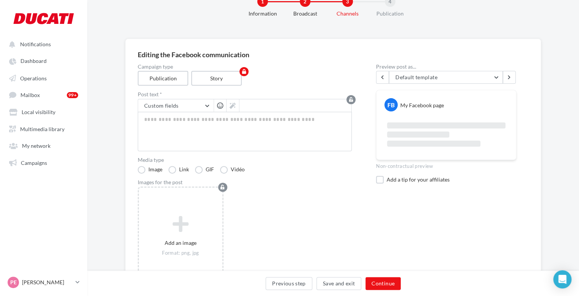
click at [184, 152] on div "Campaign type Publication Story Post text * Custom fields Adresse de l'entrepri…" at bounding box center [245, 177] width 214 height 226
click at [167, 135] on textarea at bounding box center [245, 131] width 214 height 39
paste textarea "**********"
type textarea "**********"
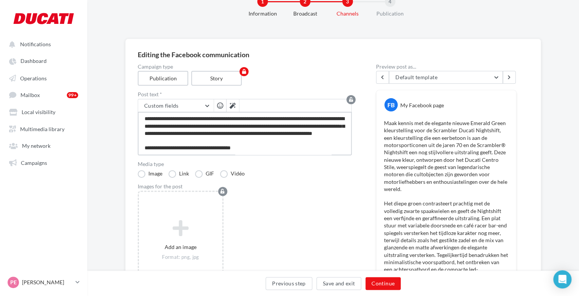
scroll to position [146, 0]
click at [284, 133] on textarea at bounding box center [245, 134] width 214 height 44
type textarea "**********"
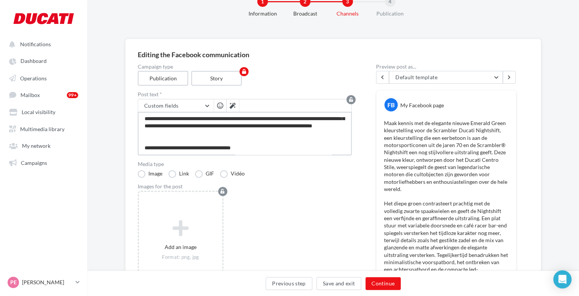
type textarea "**********"
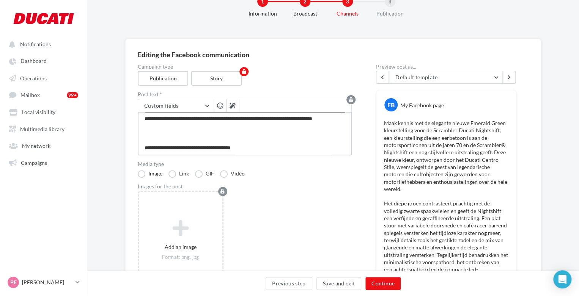
scroll to position [161, 0]
type textarea "**********"
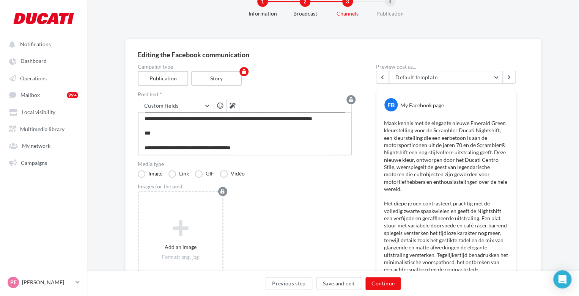
type textarea "**********"
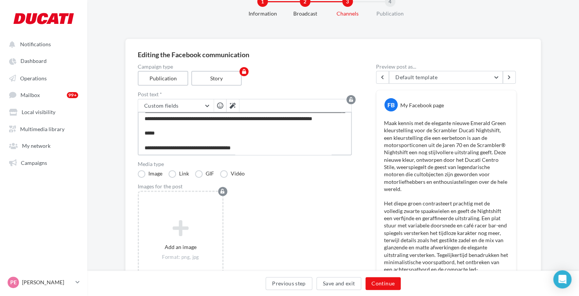
type textarea "**********"
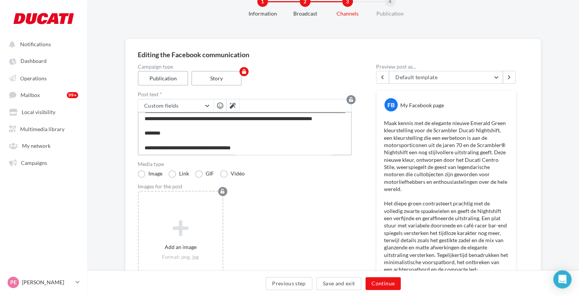
type textarea "**********"
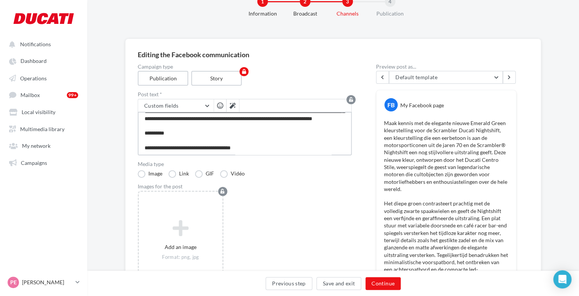
type textarea "**********"
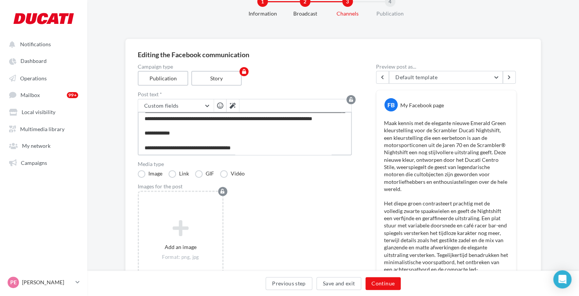
type textarea "**********"
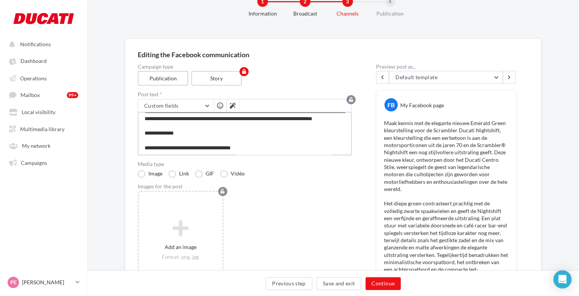
type textarea "**********"
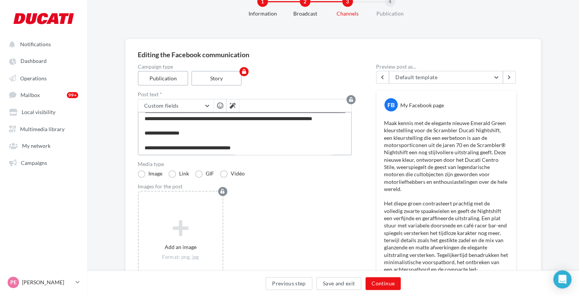
type textarea "**********"
click at [202, 106] on button "Custom fields" at bounding box center [175, 105] width 75 height 13
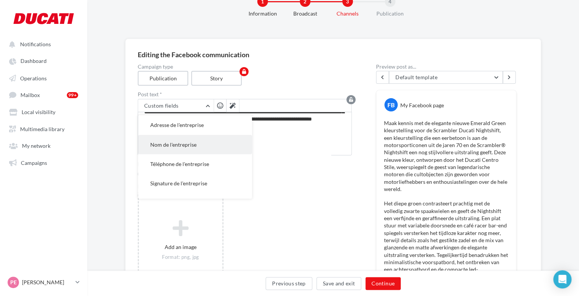
click at [195, 145] on button "Nom de l'entreprise" at bounding box center [195, 144] width 114 height 19
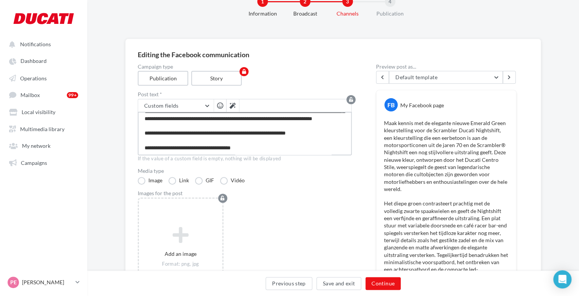
scroll to position [46, 0]
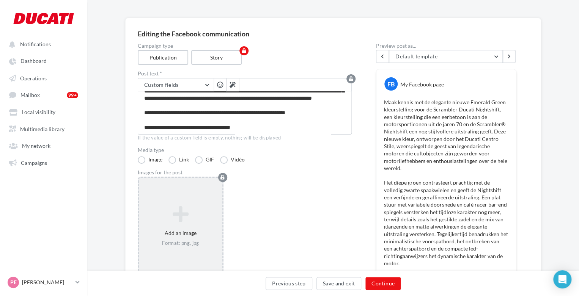
click at [170, 212] on icon at bounding box center [180, 214] width 77 height 18
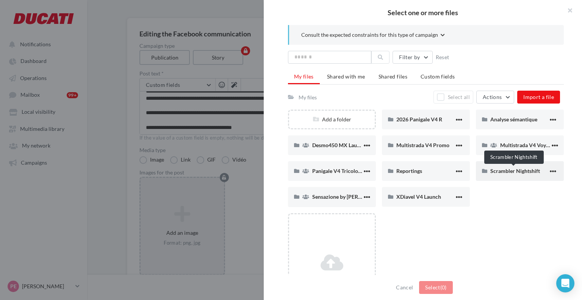
click at [510, 173] on span "Scrambler Nightshift" at bounding box center [516, 171] width 50 height 6
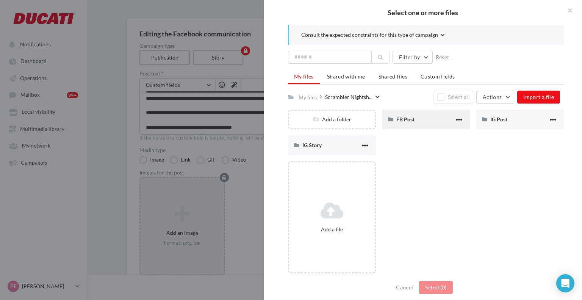
click at [420, 126] on div "FB Post" at bounding box center [426, 120] width 88 height 20
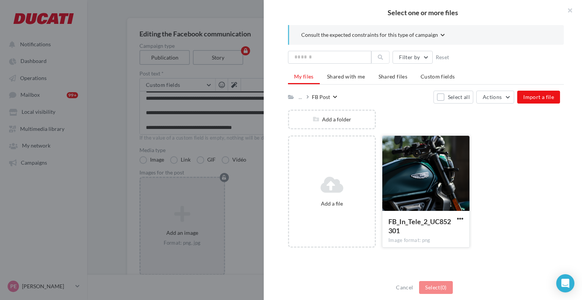
click at [436, 174] on div at bounding box center [426, 174] width 87 height 76
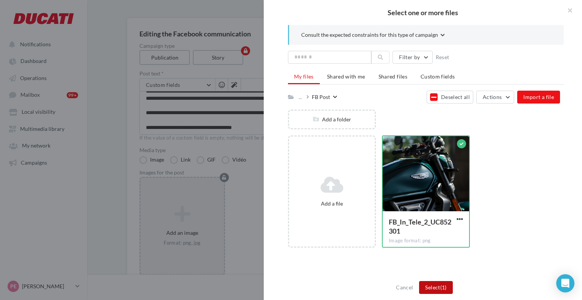
click at [432, 284] on button "Select (1)" at bounding box center [435, 287] width 33 height 13
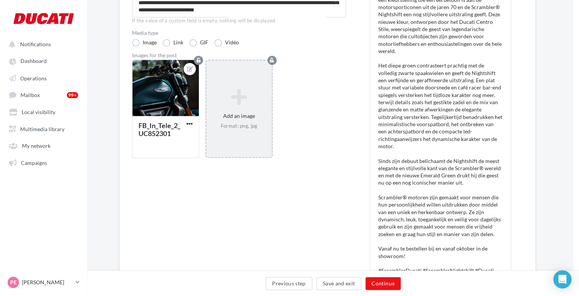
scroll to position [163, 6]
click at [388, 288] on button "Continue" at bounding box center [382, 283] width 35 height 13
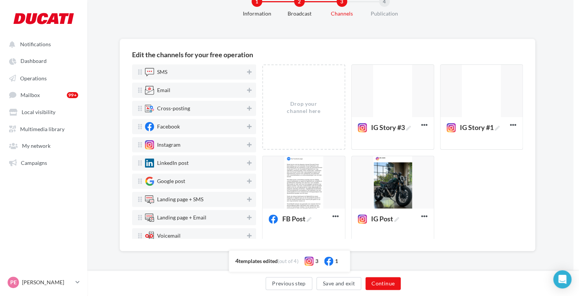
scroll to position [25, 6]
click at [469, 91] on div at bounding box center [481, 91] width 82 height 53
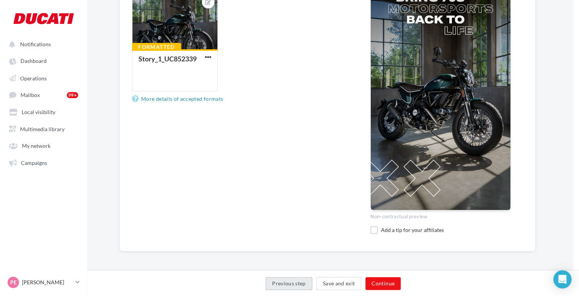
click at [285, 278] on button "Previous step" at bounding box center [288, 283] width 47 height 13
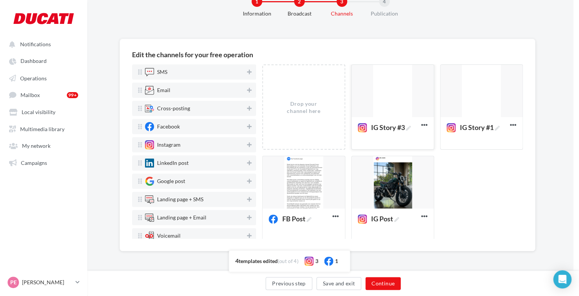
click at [380, 102] on div at bounding box center [392, 91] width 82 height 53
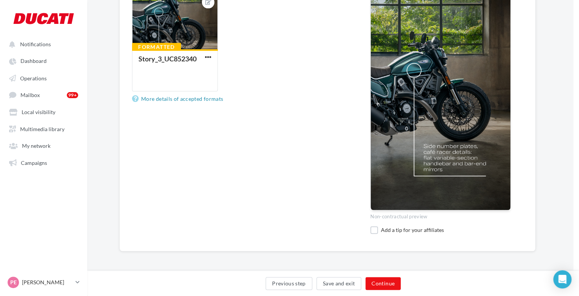
scroll to position [0, 6]
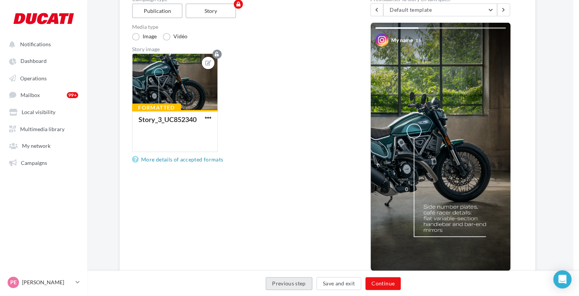
click at [288, 282] on button "Previous step" at bounding box center [288, 283] width 47 height 13
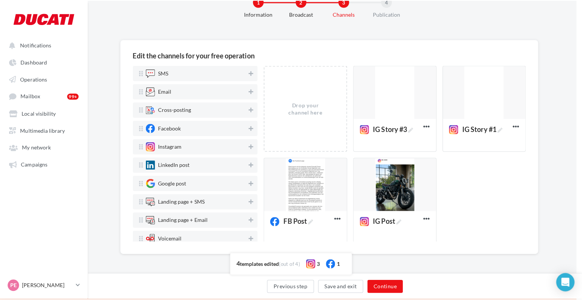
scroll to position [25, 6]
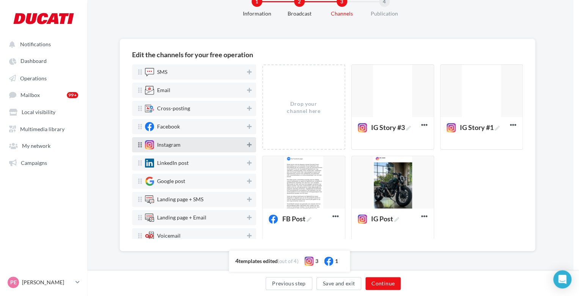
click at [247, 143] on icon at bounding box center [249, 144] width 5 height 5
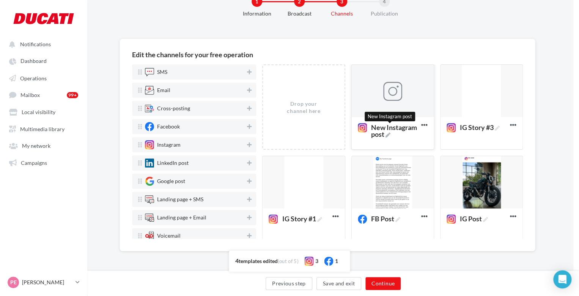
click at [382, 138] on span "New Instagram post" at bounding box center [394, 131] width 47 height 14
click at [382, 138] on textarea "New Instagram post New Instagram post" at bounding box center [384, 131] width 60 height 22
click at [429, 252] on div "Edit the channels for your free operation SMS Email Cross-posting Facebook Inst…" at bounding box center [327, 157] width 491 height 237
click at [378, 99] on div at bounding box center [392, 91] width 82 height 53
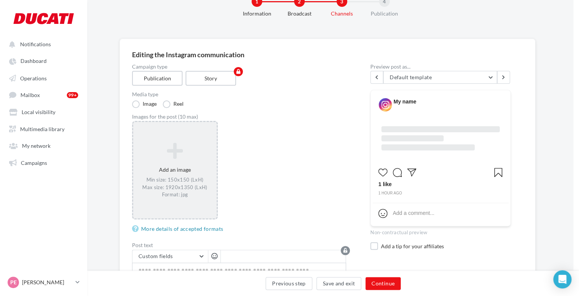
click at [173, 163] on div "Add an image Min size: 150x150 (LxH) Max size: 1920x1350 (LxH) Format: jpg" at bounding box center [174, 170] width 83 height 63
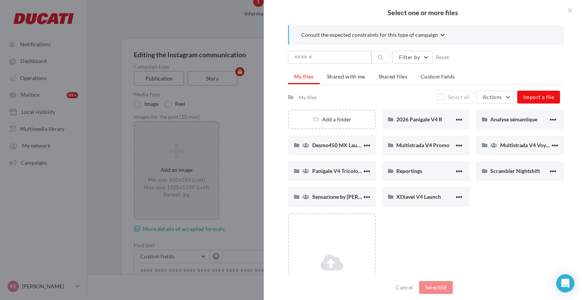
click at [198, 77] on div at bounding box center [291, 150] width 582 height 300
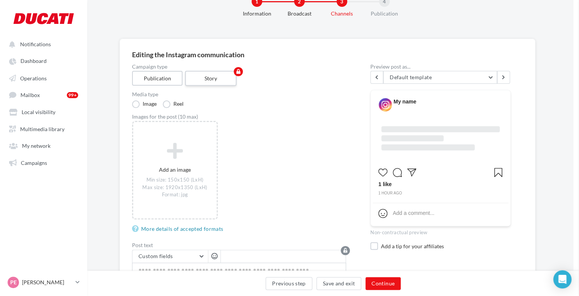
click at [208, 78] on label "Story" at bounding box center [211, 78] width 52 height 15
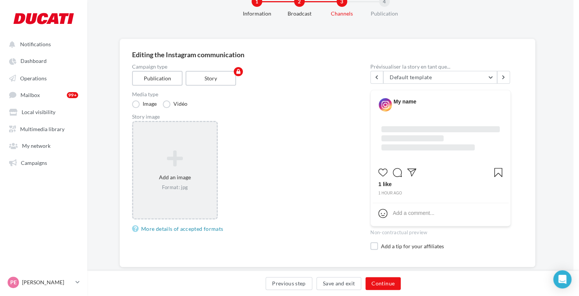
click at [179, 172] on div "Add an image Format: jpg" at bounding box center [174, 170] width 83 height 48
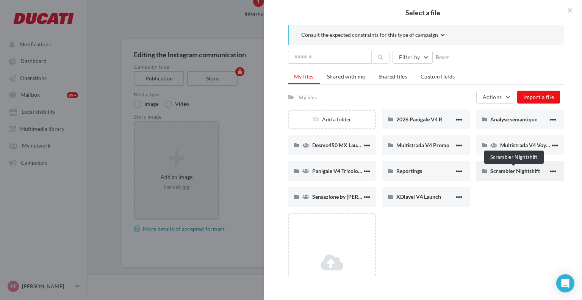
click at [514, 171] on span "Scrambler Nightshift" at bounding box center [516, 171] width 50 height 6
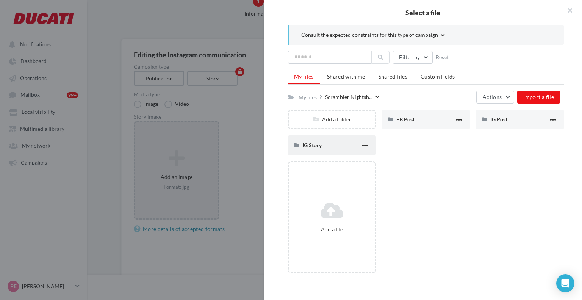
click at [340, 146] on div "IG Story" at bounding box center [332, 144] width 58 height 7
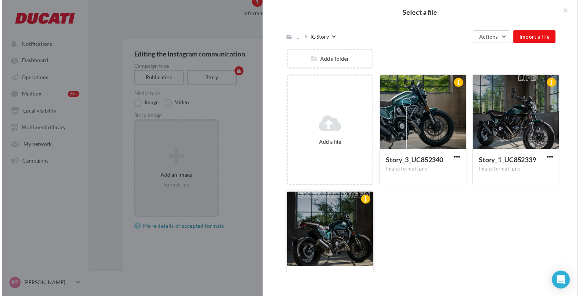
scroll to position [60, 0]
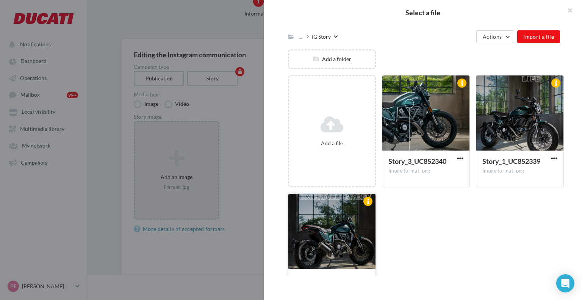
click at [334, 237] on div at bounding box center [332, 232] width 87 height 76
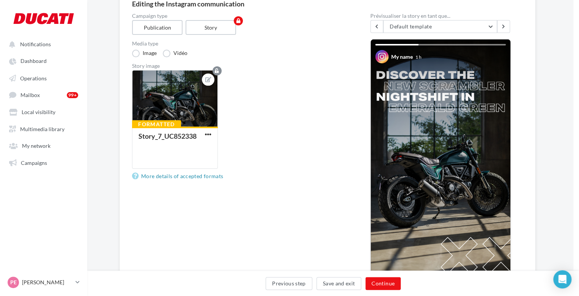
scroll to position [153, 6]
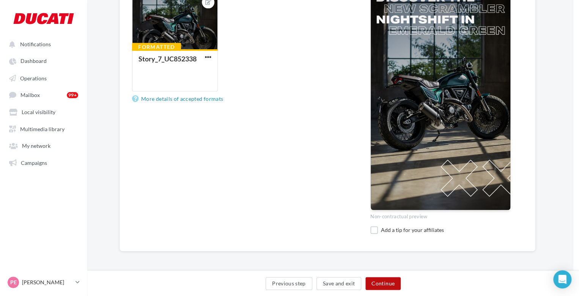
click at [373, 283] on button "Continue" at bounding box center [382, 283] width 35 height 13
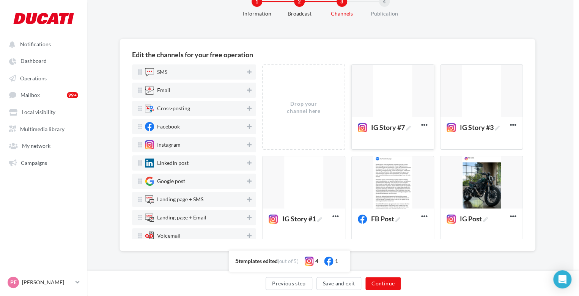
scroll to position [14, 0]
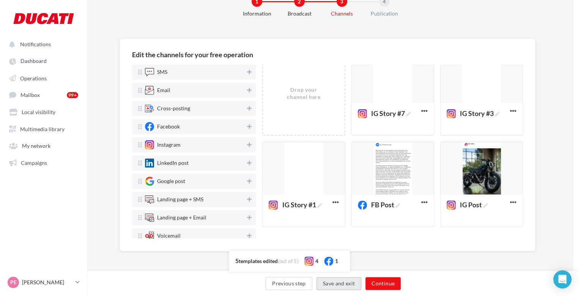
click at [334, 282] on button "Save and exit" at bounding box center [338, 283] width 45 height 13
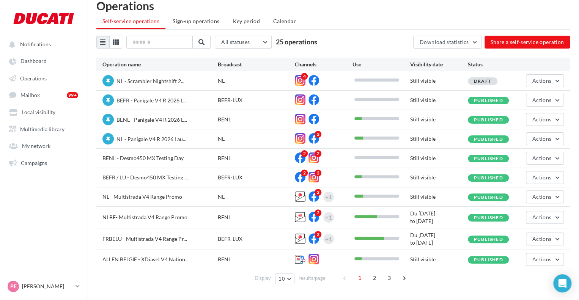
scroll to position [22, 0]
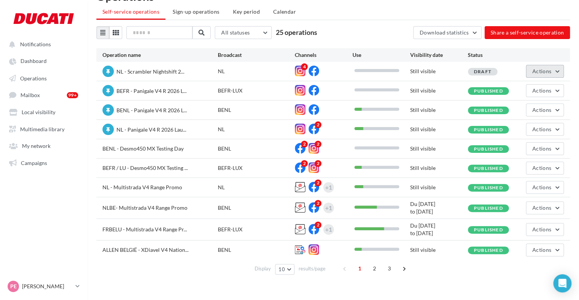
click at [538, 68] on span "Actions" at bounding box center [541, 71] width 19 height 6
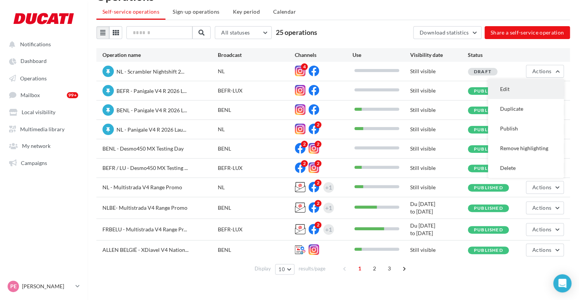
click at [514, 91] on button "Edit" at bounding box center [526, 89] width 76 height 20
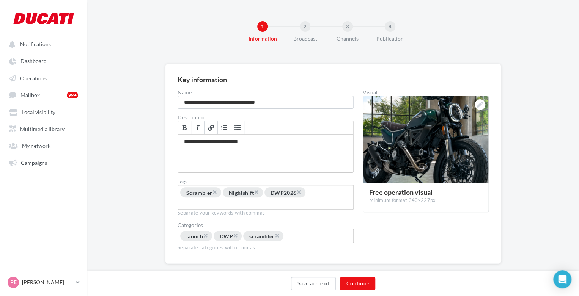
click at [365, 290] on div "Save and exit Continue" at bounding box center [332, 285] width 479 height 16
click at [361, 282] on button "Continue" at bounding box center [357, 283] width 35 height 13
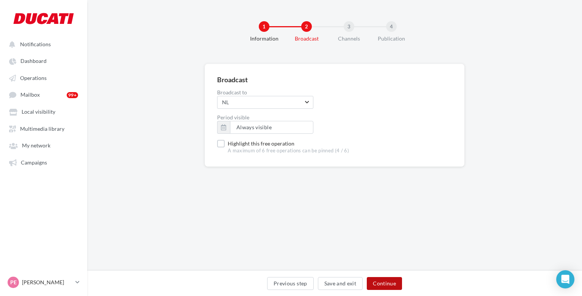
click at [381, 285] on button "Continue" at bounding box center [384, 283] width 35 height 13
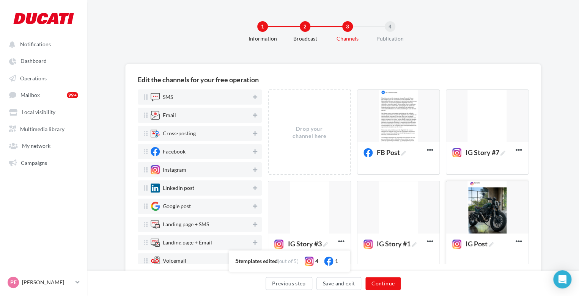
click at [467, 231] on div at bounding box center [487, 207] width 82 height 53
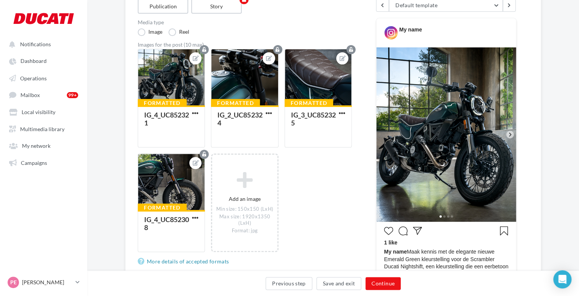
scroll to position [97, 0]
click at [505, 130] on img at bounding box center [446, 134] width 140 height 174
click at [510, 133] on icon at bounding box center [509, 135] width 2 height 4
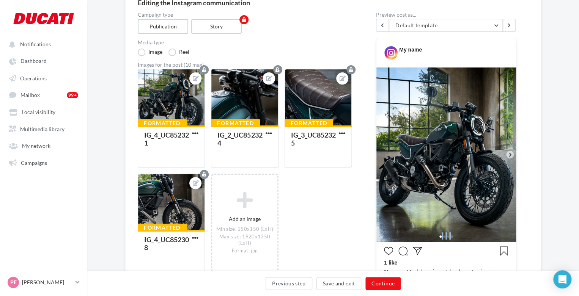
scroll to position [77, 0]
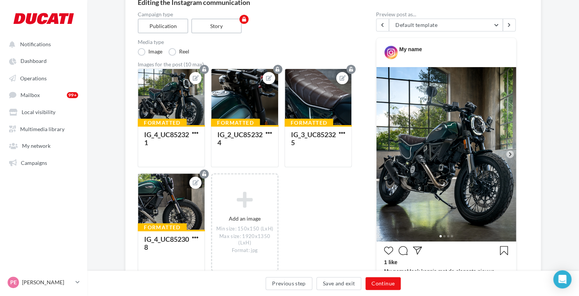
click at [511, 155] on icon at bounding box center [509, 154] width 7 height 7
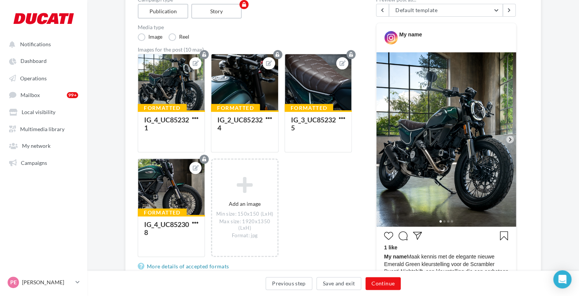
scroll to position [93, 0]
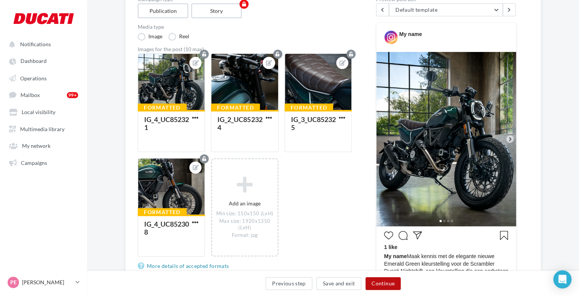
click at [382, 282] on button "Continue" at bounding box center [382, 283] width 35 height 13
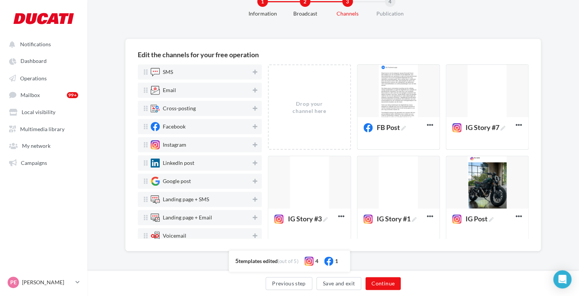
scroll to position [25, 0]
click at [419, 108] on div at bounding box center [398, 91] width 82 height 53
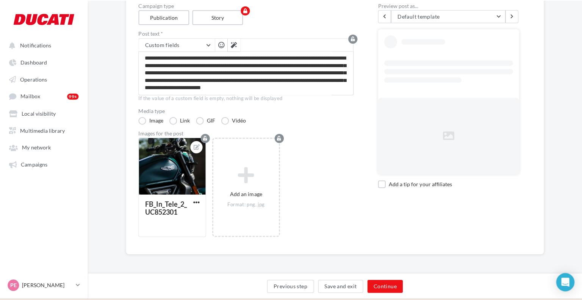
scroll to position [93, 0]
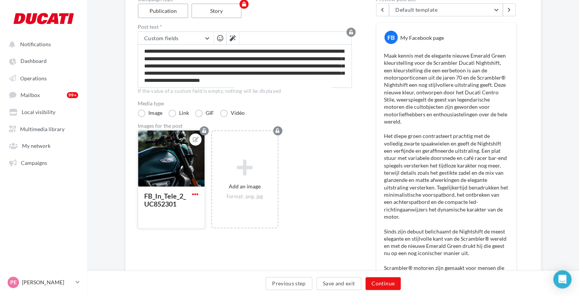
click at [195, 193] on span "button" at bounding box center [195, 194] width 6 height 6
click at [212, 244] on button "Delete" at bounding box center [228, 247] width 77 height 19
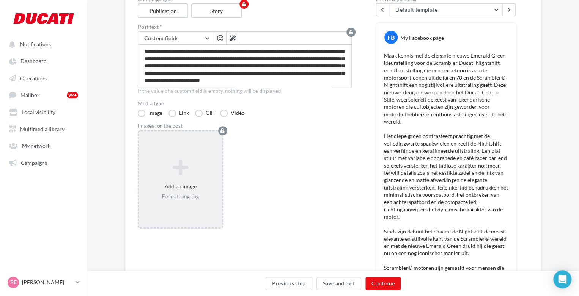
click at [183, 197] on div "Format: png, jpg" at bounding box center [180, 196] width 77 height 7
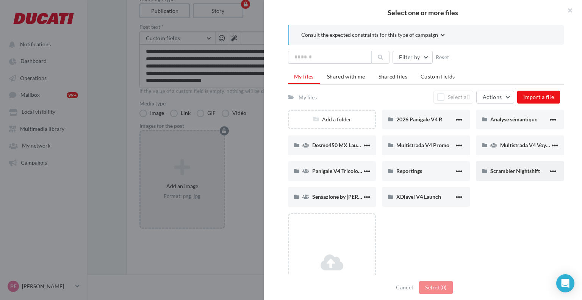
click at [525, 177] on div "Scrambler Nightshift" at bounding box center [520, 171] width 88 height 20
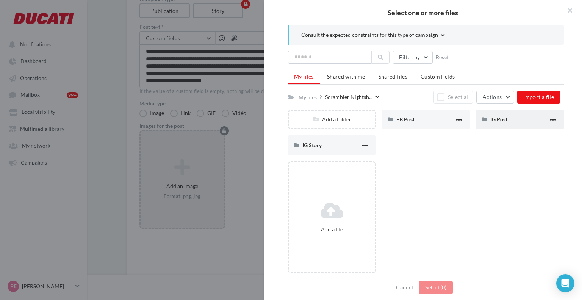
click at [491, 120] on span "IG Post" at bounding box center [499, 119] width 17 height 6
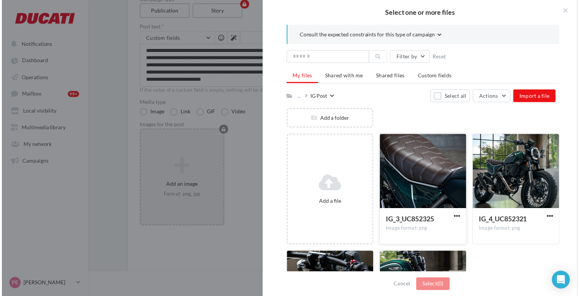
scroll to position [63, 0]
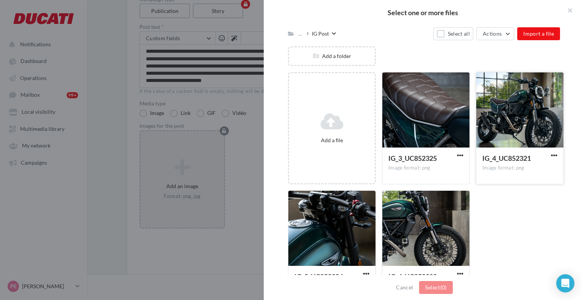
click at [525, 131] on div at bounding box center [520, 110] width 87 height 76
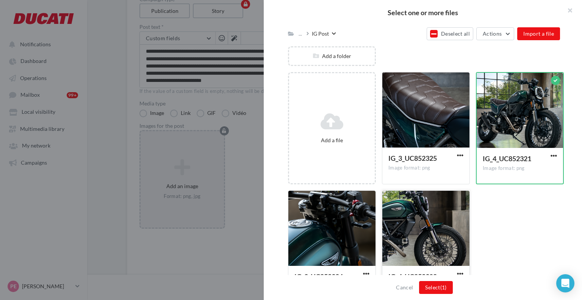
click at [423, 212] on div at bounding box center [426, 229] width 87 height 76
click at [345, 213] on div at bounding box center [332, 229] width 87 height 76
click at [395, 114] on div at bounding box center [426, 110] width 87 height 76
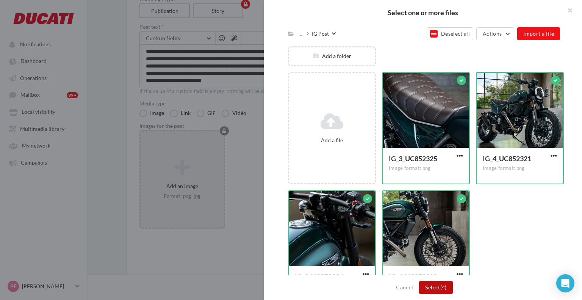
click at [427, 285] on button "Select (4)" at bounding box center [435, 287] width 33 height 13
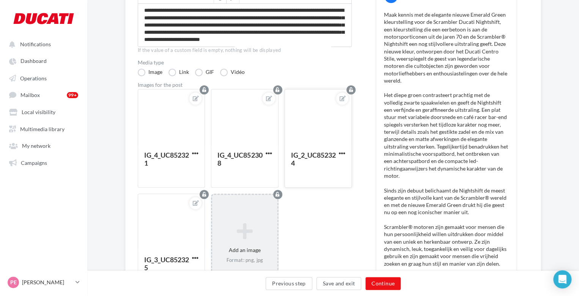
scroll to position [133, 0]
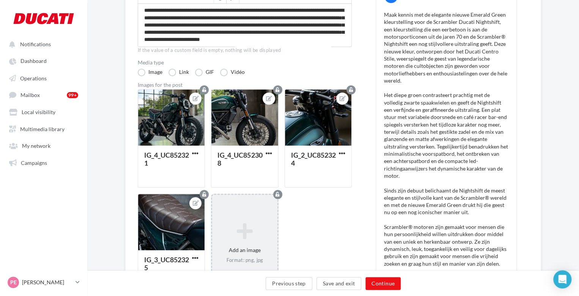
click at [251, 222] on icon at bounding box center [244, 231] width 59 height 18
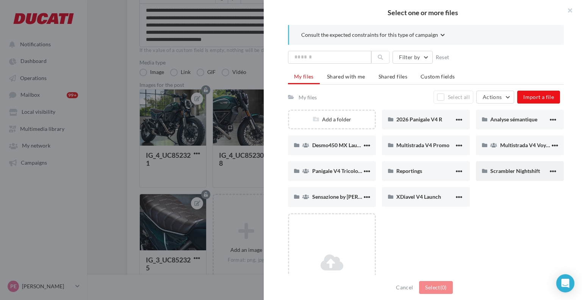
click at [508, 165] on div "Scrambler Nightshift" at bounding box center [520, 171] width 88 height 20
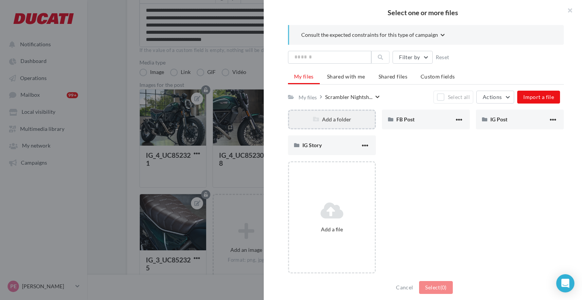
click at [325, 116] on div "Add a folder" at bounding box center [332, 119] width 86 height 7
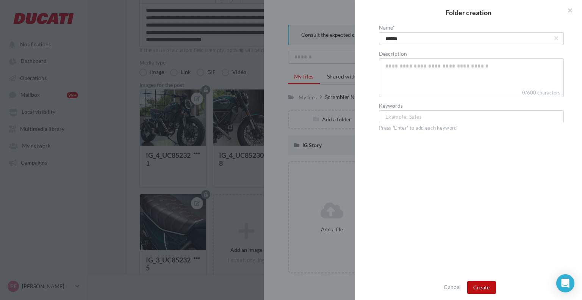
click at [475, 282] on button "Create" at bounding box center [481, 287] width 29 height 13
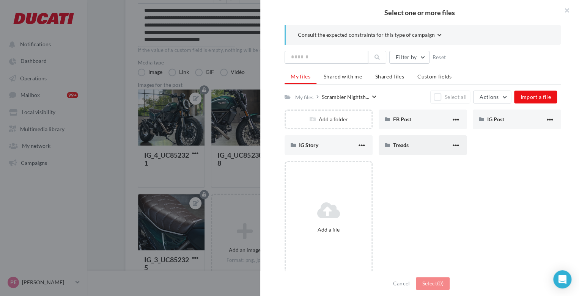
click at [418, 138] on div "Treads" at bounding box center [422, 145] width 88 height 20
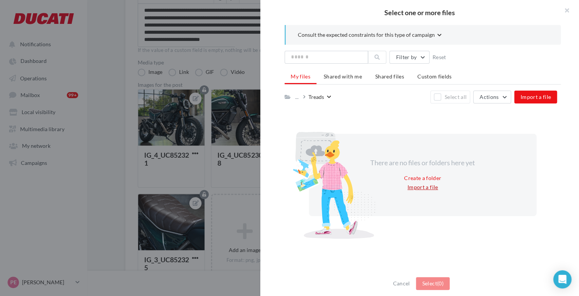
click at [411, 190] on button "Import a file" at bounding box center [422, 187] width 37 height 9
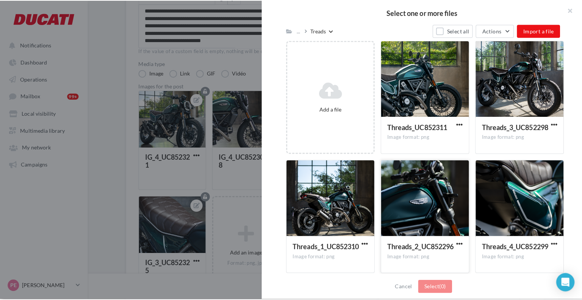
scroll to position [177, 0]
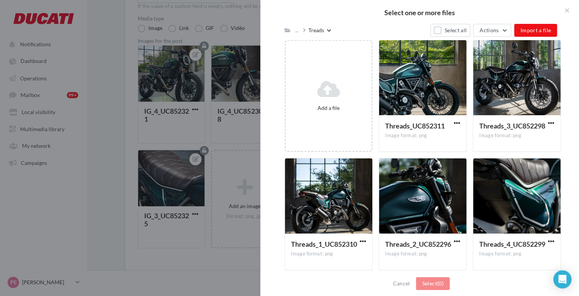
click at [227, 151] on div "Select one or more files Consult the expected constraints for this type of camp…" at bounding box center [244, 151] width 65 height 0
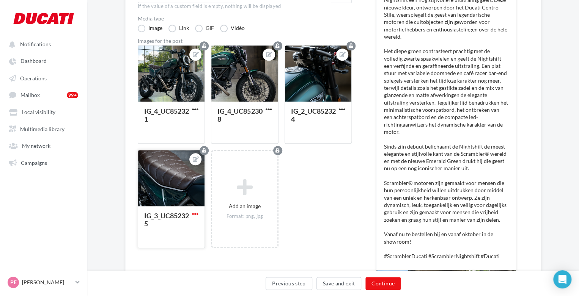
click at [196, 212] on span "button" at bounding box center [195, 214] width 6 height 6
click at [215, 263] on button "Delete" at bounding box center [228, 267] width 77 height 19
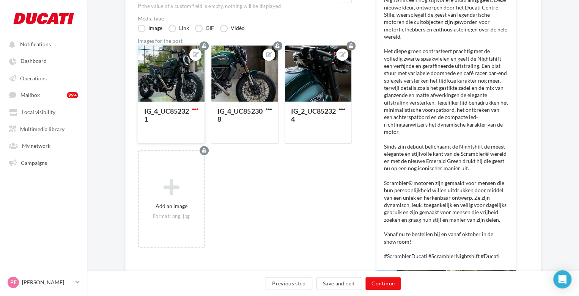
click at [192, 108] on span "button" at bounding box center [195, 109] width 6 height 6
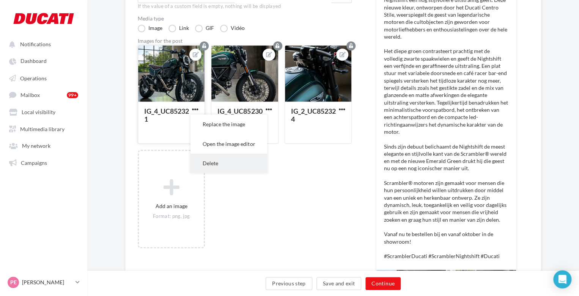
click at [201, 168] on button "Delete" at bounding box center [228, 163] width 77 height 19
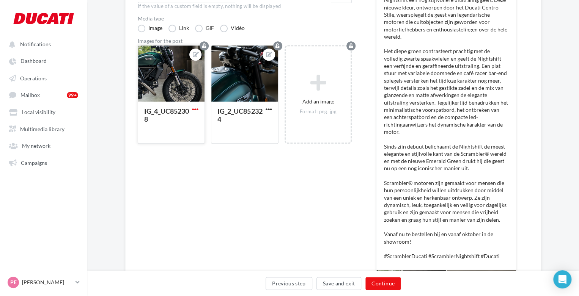
click at [197, 109] on span "button" at bounding box center [195, 109] width 6 height 6
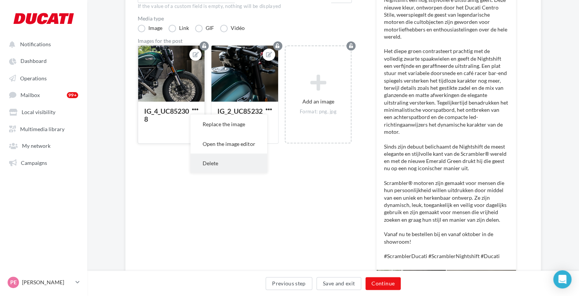
click at [212, 161] on button "Delete" at bounding box center [228, 163] width 77 height 19
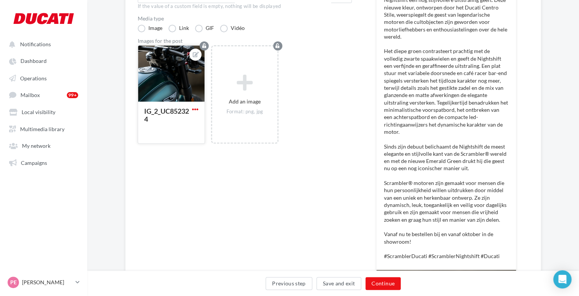
click at [196, 108] on span "button" at bounding box center [195, 109] width 6 height 6
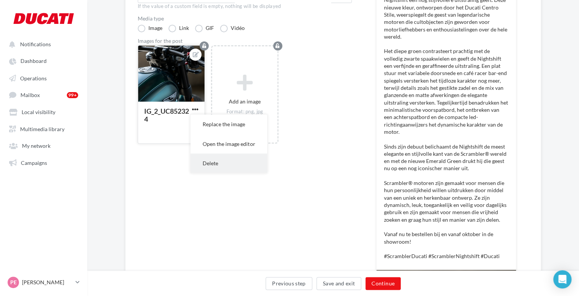
click at [202, 160] on button "Delete" at bounding box center [228, 163] width 77 height 19
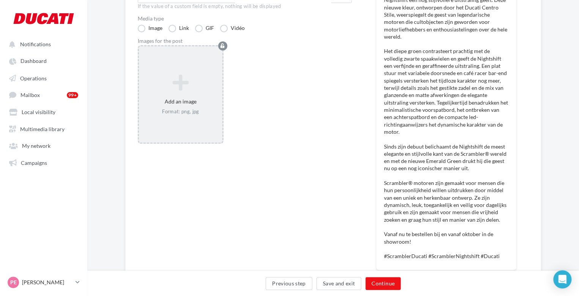
click at [171, 96] on div "Add an image Format: png, jpg" at bounding box center [180, 95] width 83 height 48
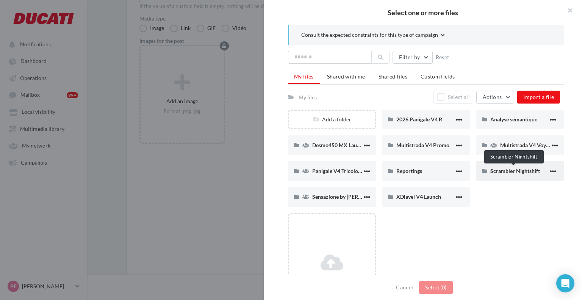
click at [529, 171] on span "Scrambler Nightshift" at bounding box center [516, 171] width 50 height 6
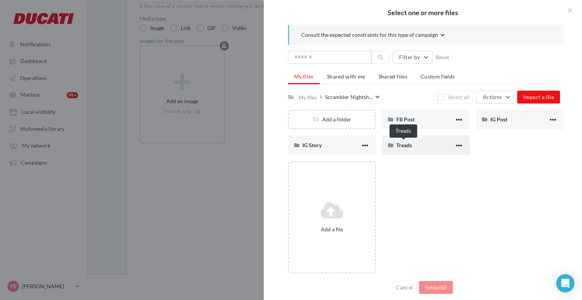
click at [403, 142] on span "Treads" at bounding box center [405, 145] width 16 height 6
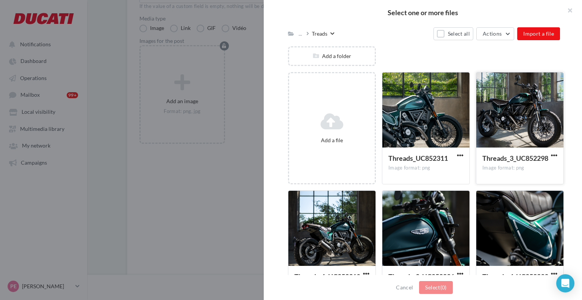
click at [508, 116] on div at bounding box center [520, 110] width 87 height 76
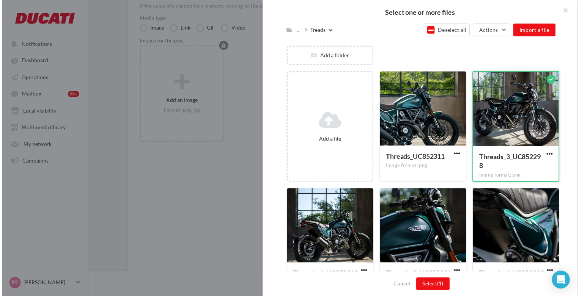
scroll to position [96, 0]
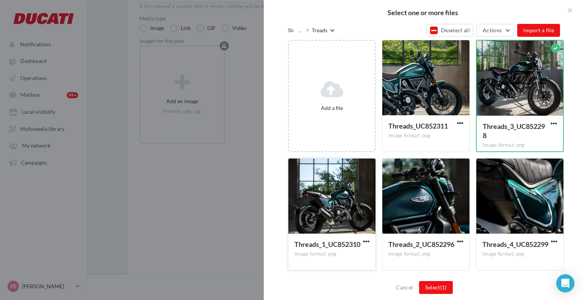
click at [325, 187] on div at bounding box center [332, 196] width 87 height 76
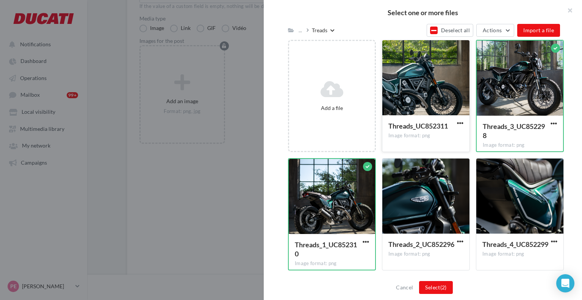
click at [395, 91] on div at bounding box center [426, 78] width 87 height 76
click at [421, 191] on div at bounding box center [426, 196] width 87 height 76
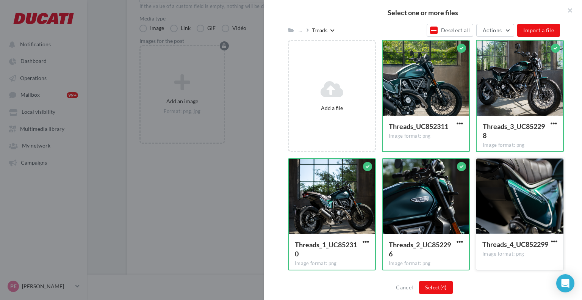
click at [494, 195] on div at bounding box center [520, 196] width 87 height 76
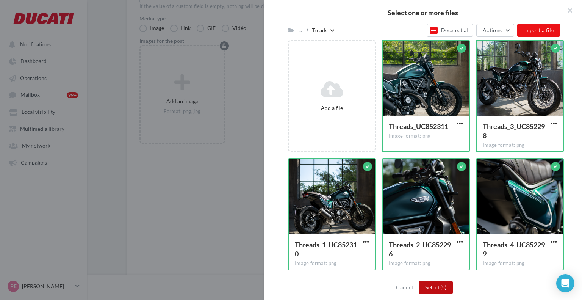
click at [440, 284] on button "Select (5)" at bounding box center [435, 287] width 33 height 13
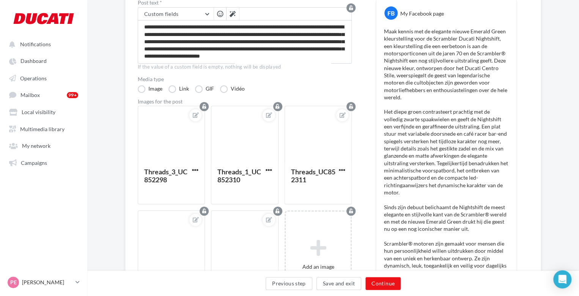
scroll to position [110, 0]
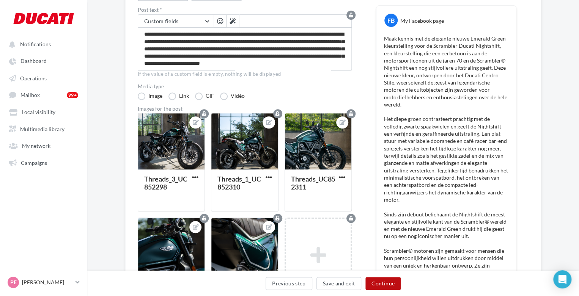
click at [393, 282] on button "Continue" at bounding box center [382, 283] width 35 height 13
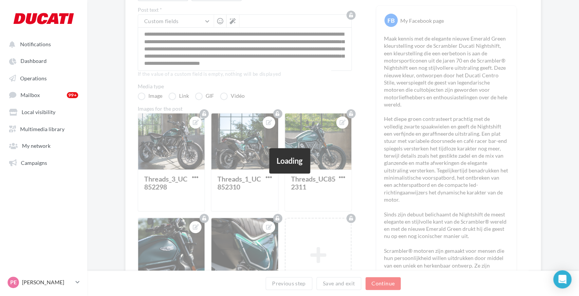
scroll to position [25, 0]
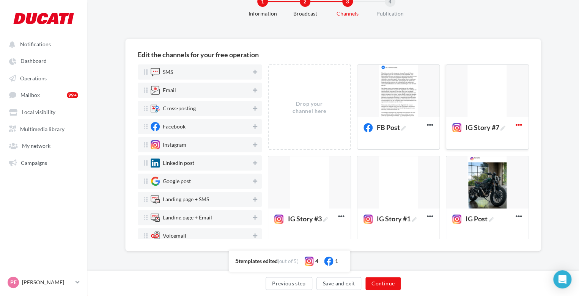
click at [513, 124] on icon at bounding box center [518, 125] width 19 height 19
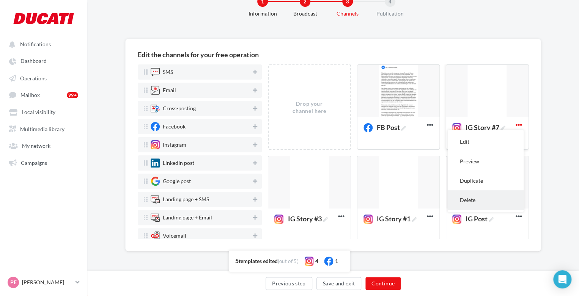
click at [475, 196] on button "Delete" at bounding box center [485, 199] width 76 height 19
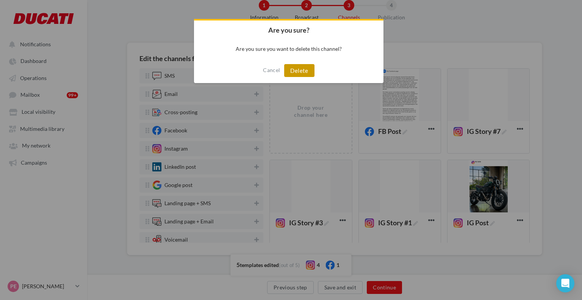
click at [306, 72] on button "Delete" at bounding box center [299, 70] width 30 height 13
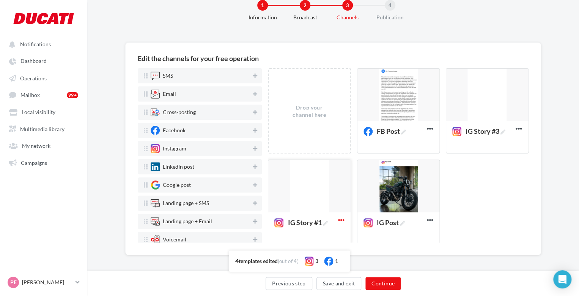
click at [339, 219] on icon at bounding box center [341, 220] width 19 height 19
click at [339, 221] on icon at bounding box center [341, 220] width 19 height 19
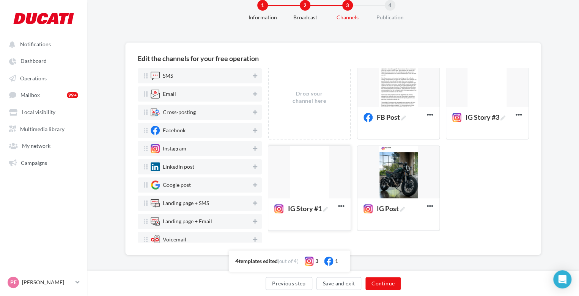
scroll to position [14, 0]
click at [341, 202] on icon at bounding box center [341, 206] width 19 height 19
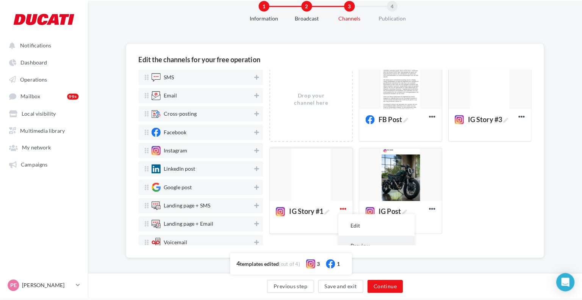
scroll to position [64, 0]
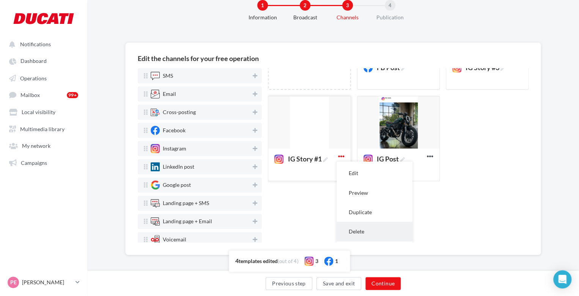
click at [349, 229] on button "Delete" at bounding box center [374, 231] width 76 height 19
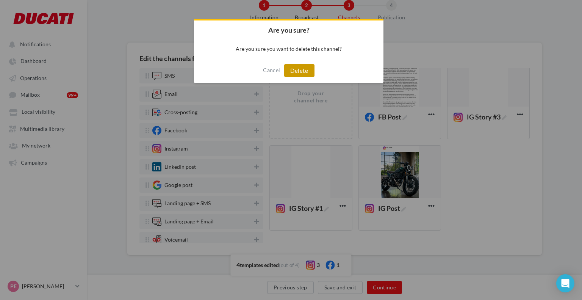
click at [302, 66] on button "Delete" at bounding box center [299, 70] width 30 height 13
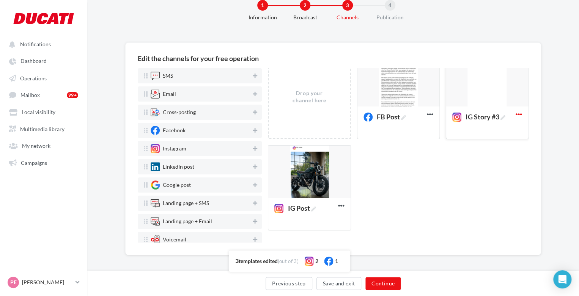
click at [516, 116] on icon at bounding box center [518, 114] width 19 height 19
click at [471, 185] on button "Delete" at bounding box center [485, 189] width 76 height 19
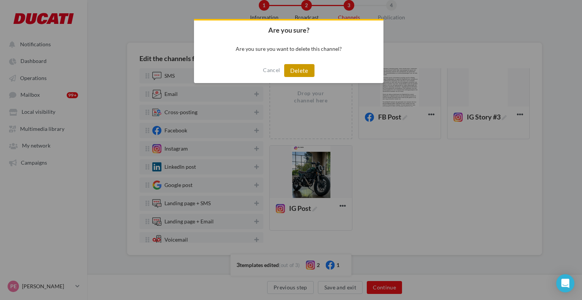
click at [303, 72] on button "Delete" at bounding box center [299, 70] width 30 height 13
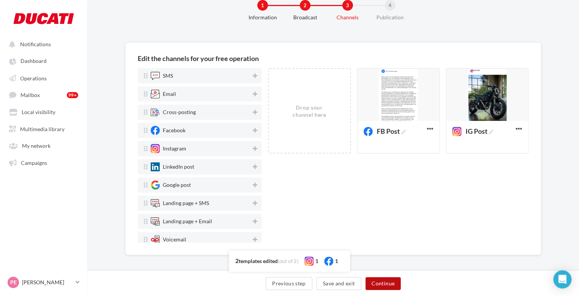
click at [376, 279] on button "Continue" at bounding box center [382, 283] width 35 height 13
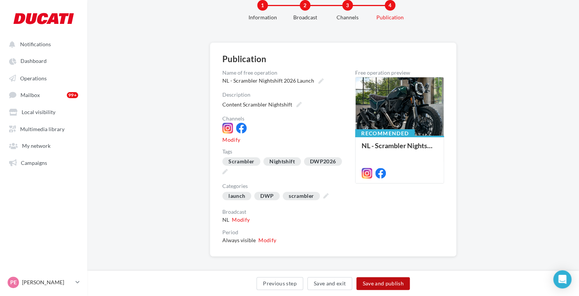
click at [389, 282] on button "Save and publish" at bounding box center [382, 283] width 53 height 13
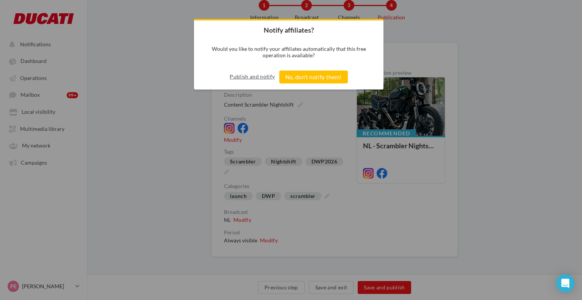
click at [253, 77] on button "Publish and notify" at bounding box center [252, 77] width 45 height 12
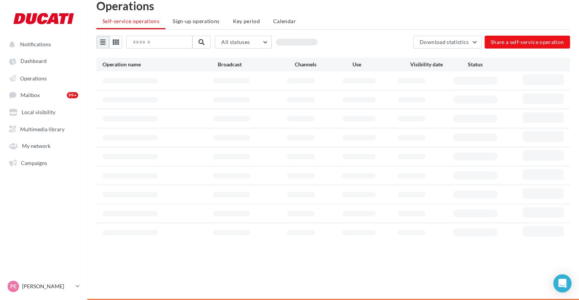
scroll to position [22, 0]
